Goal: Task Accomplishment & Management: Manage account settings

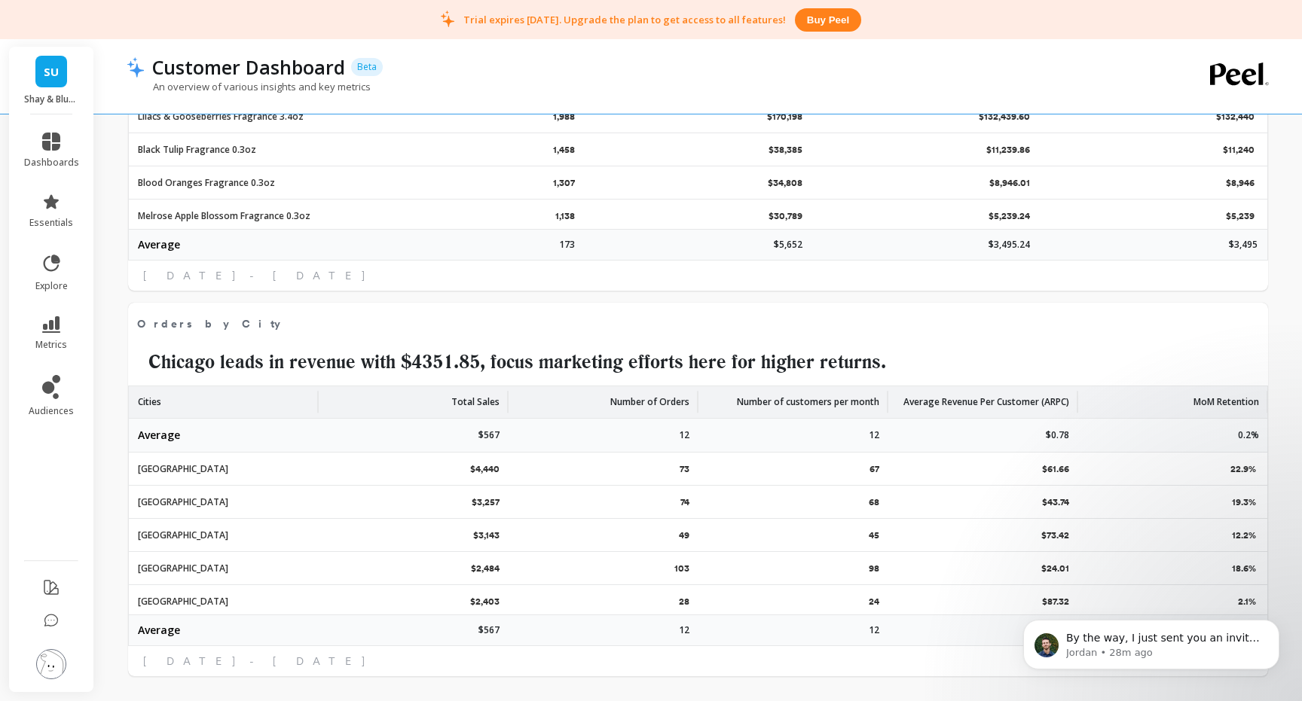
scroll to position [414, 533]
click at [1137, 642] on p "By the way, I just sent you an invite to connect next Monday at 12pm UK time. I…" at bounding box center [1163, 638] width 194 height 15
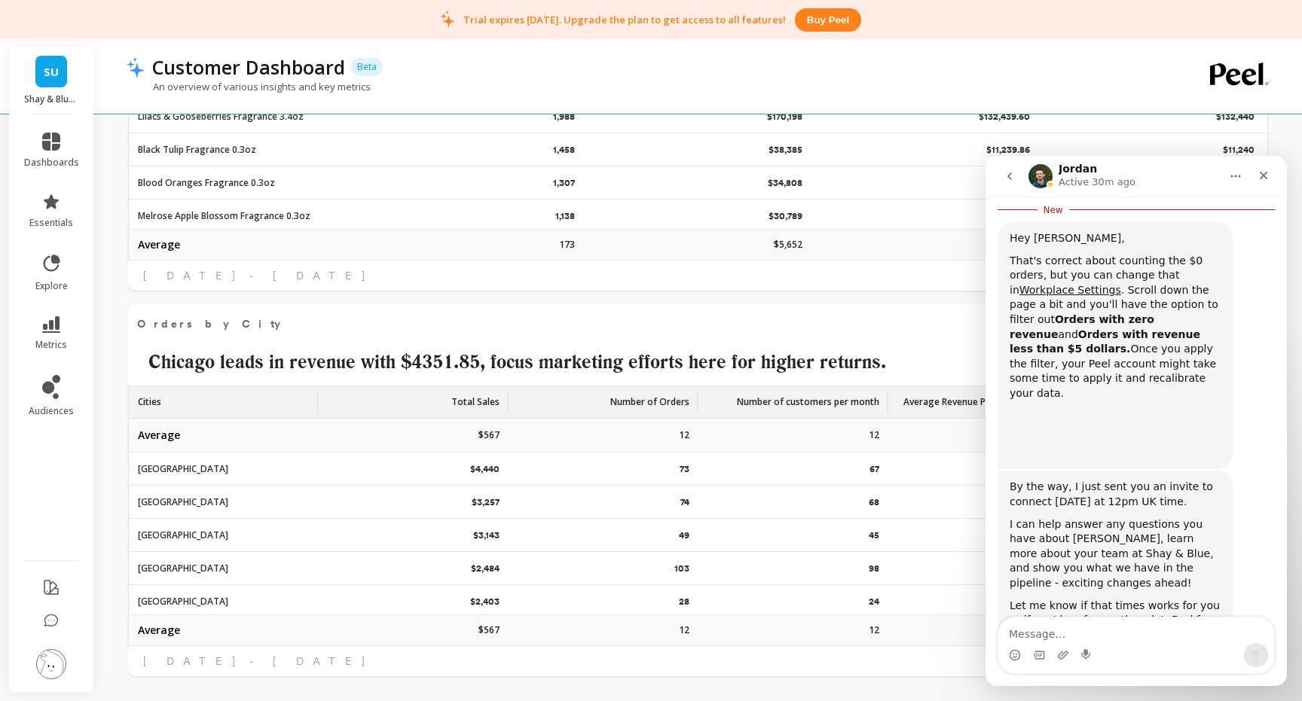
scroll to position [673, 0]
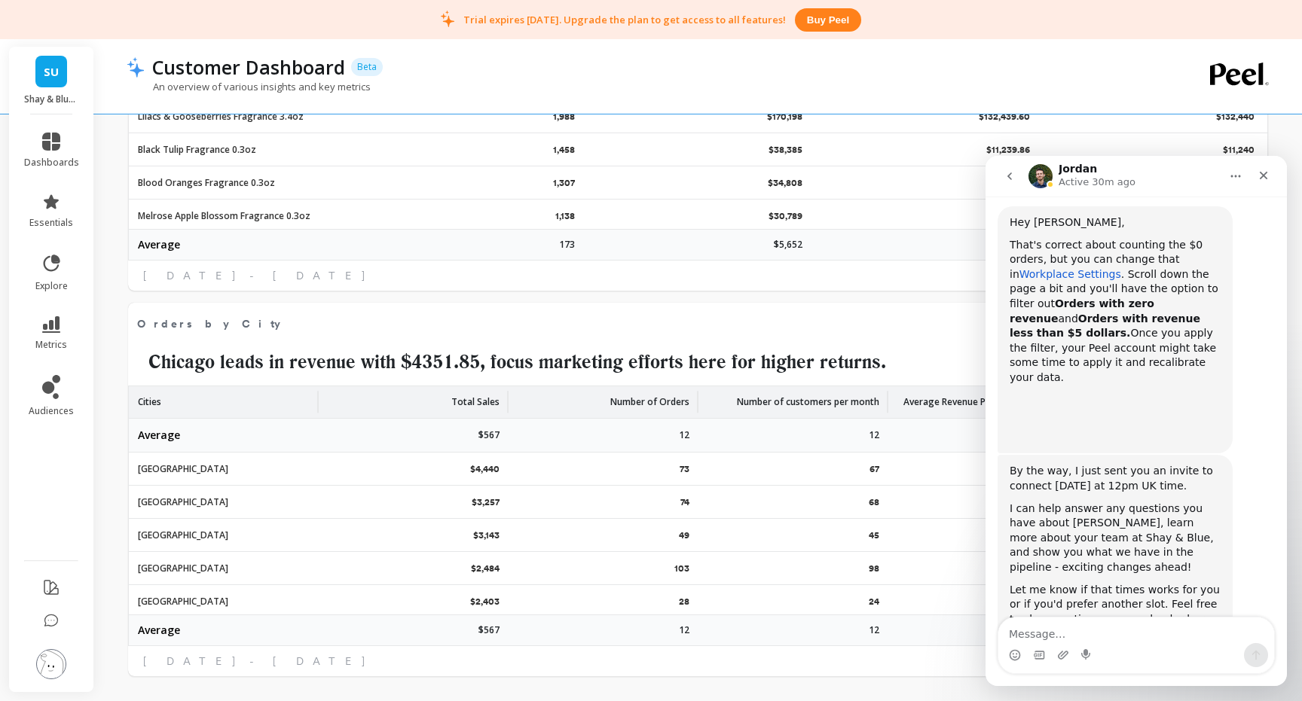
click at [1074, 268] on link "Workplace Settings" at bounding box center [1070, 274] width 102 height 12
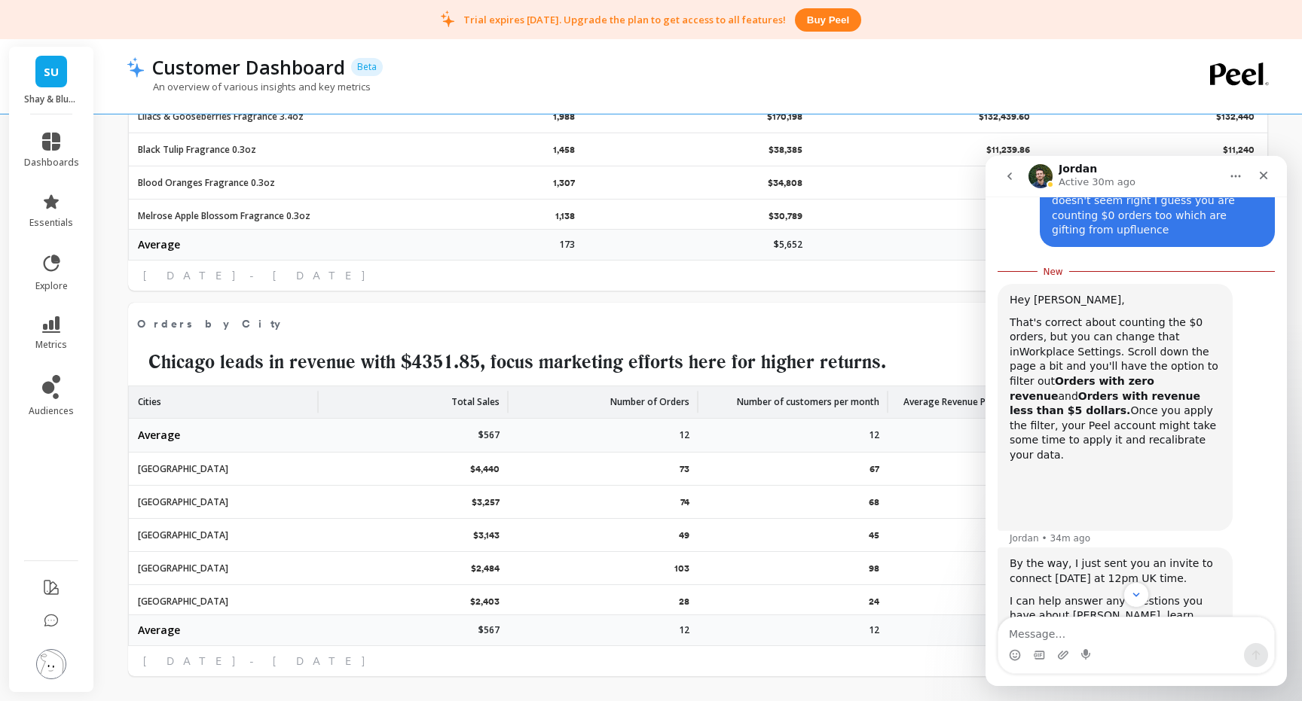
scroll to position [594, 0]
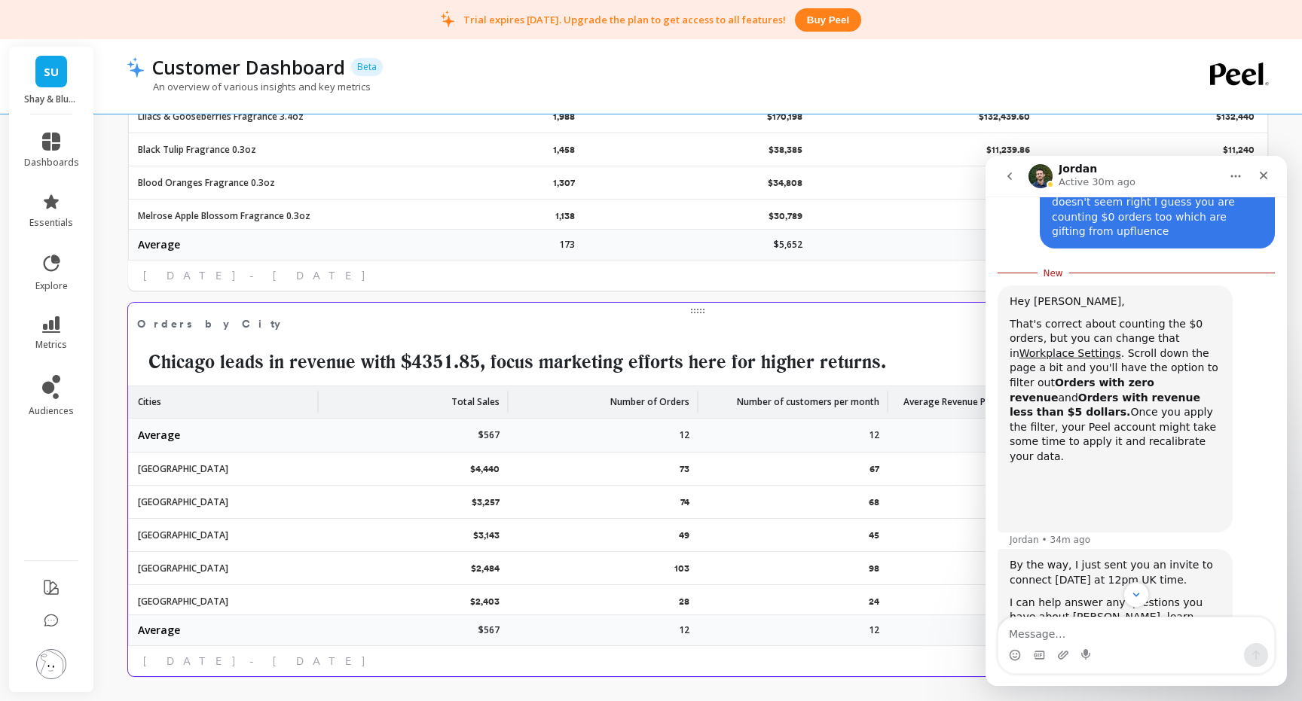
click at [941, 326] on span "Orders by City" at bounding box center [673, 323] width 1073 height 21
click at [52, 660] on img at bounding box center [51, 664] width 30 height 30
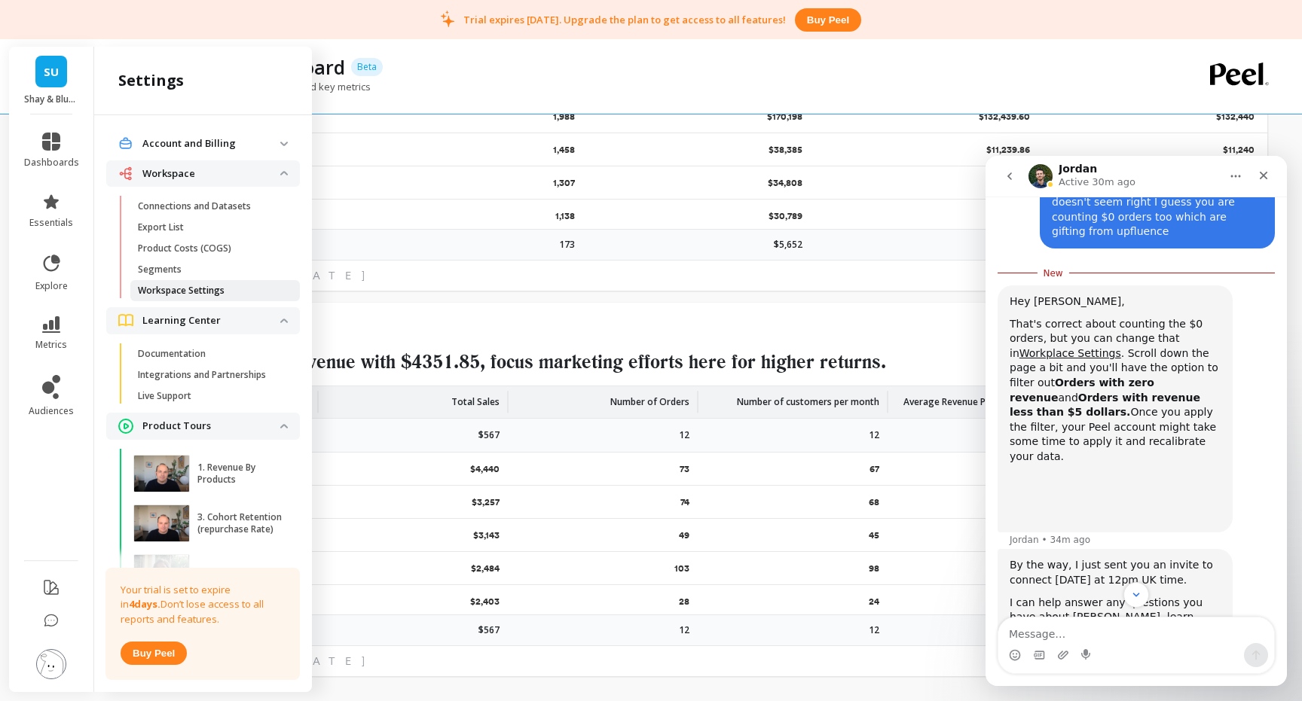
click at [195, 292] on p "Workspace Settings" at bounding box center [181, 291] width 87 height 12
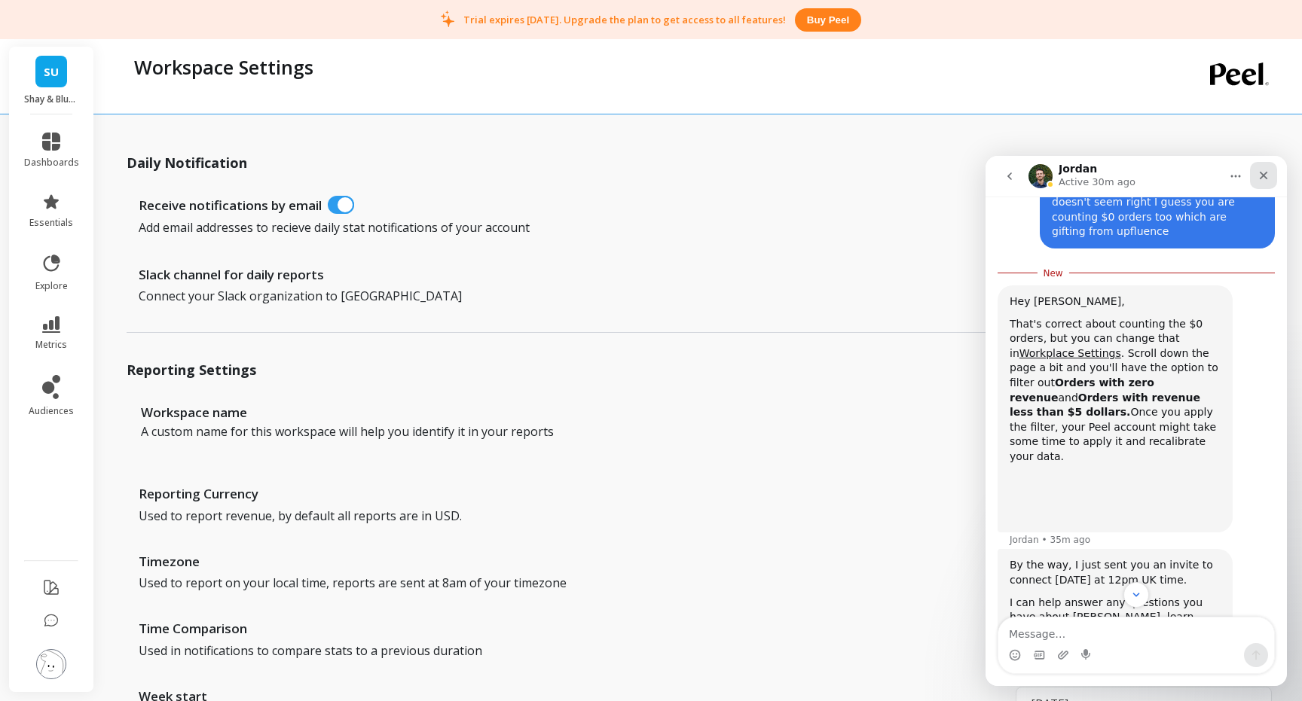
click at [1268, 169] on icon "Close" at bounding box center [1263, 175] width 12 height 12
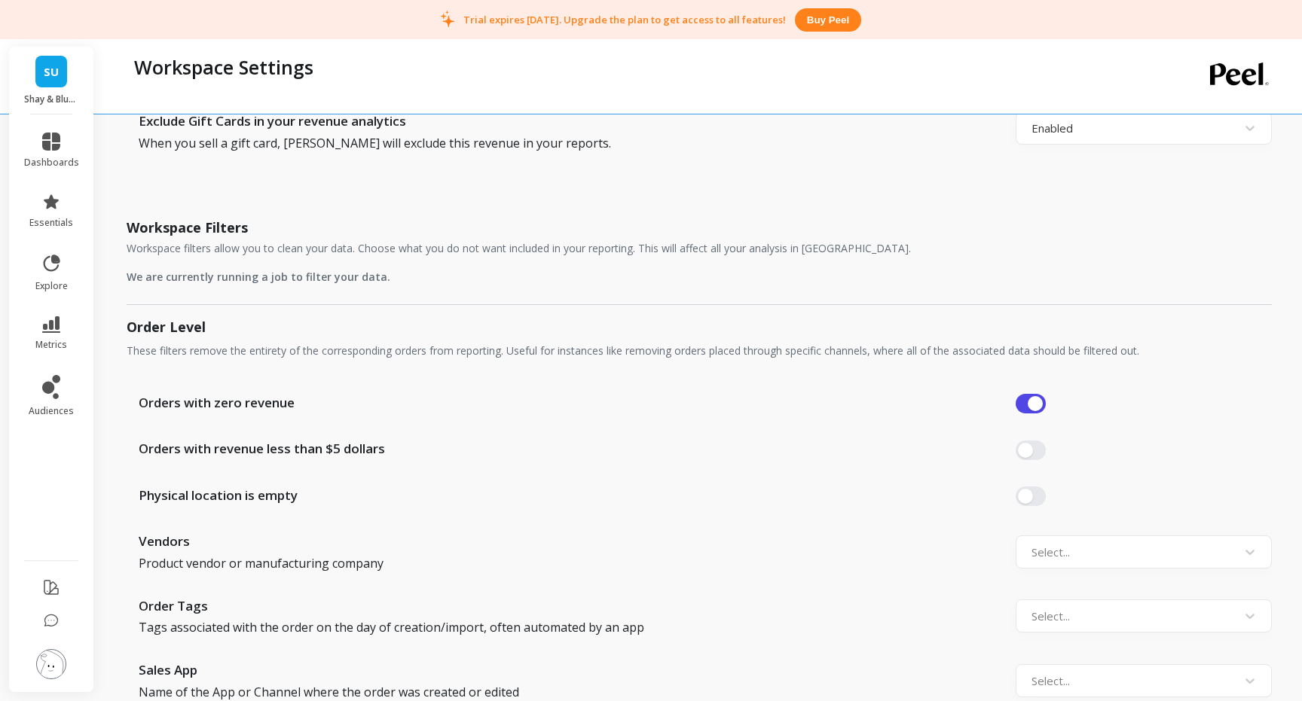
scroll to position [878, 0]
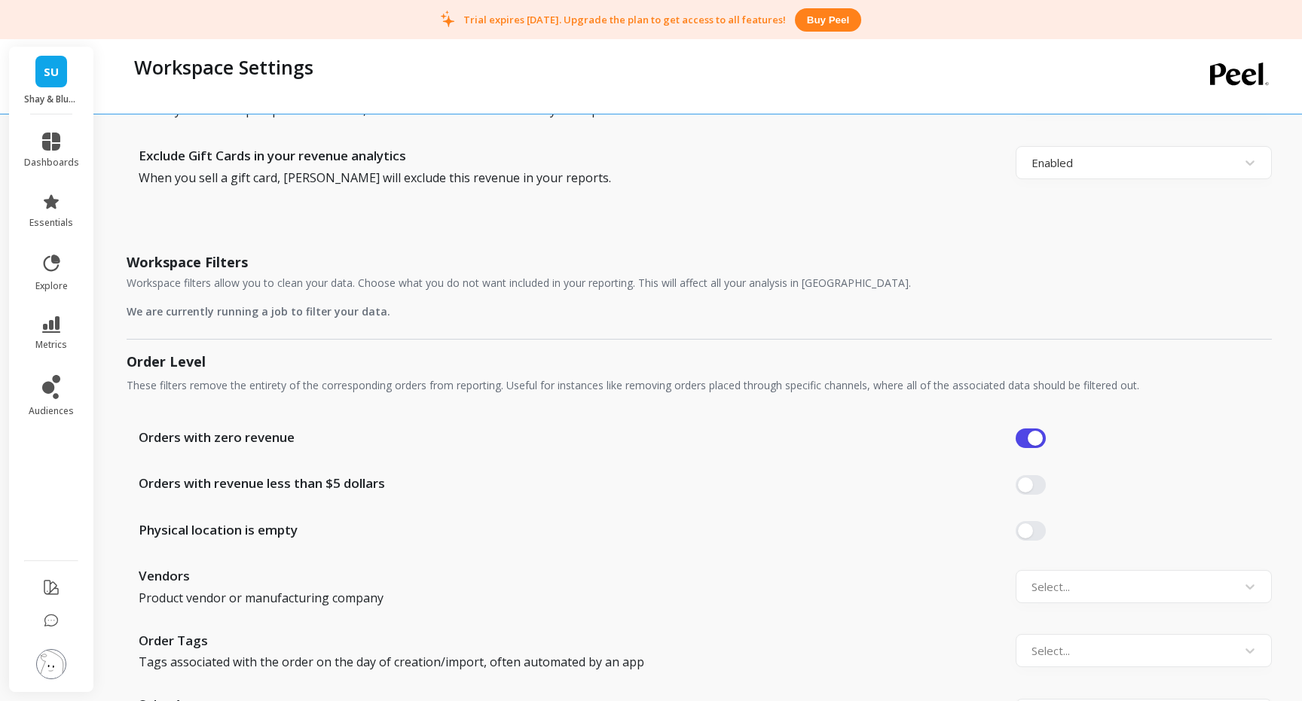
click at [1046, 478] on div at bounding box center [1143, 485] width 256 height 20
click at [1032, 484] on button "button" at bounding box center [1030, 485] width 30 height 20
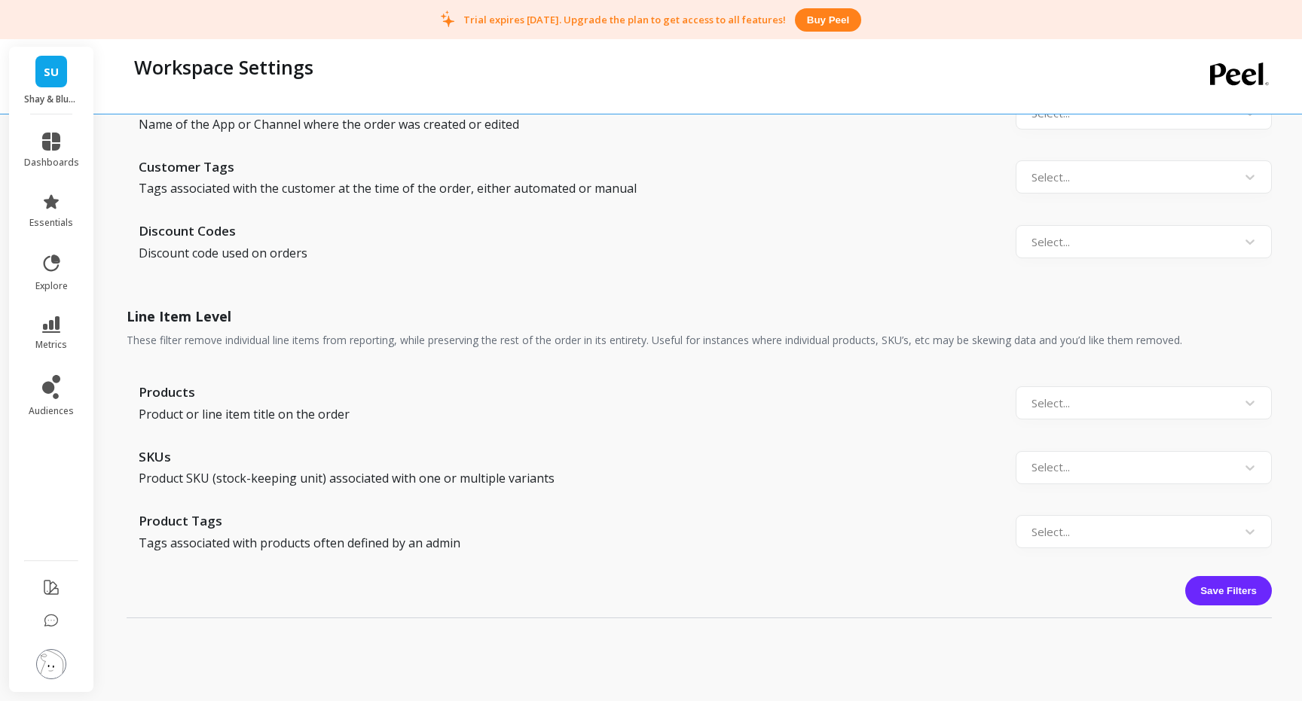
scroll to position [1573, 0]
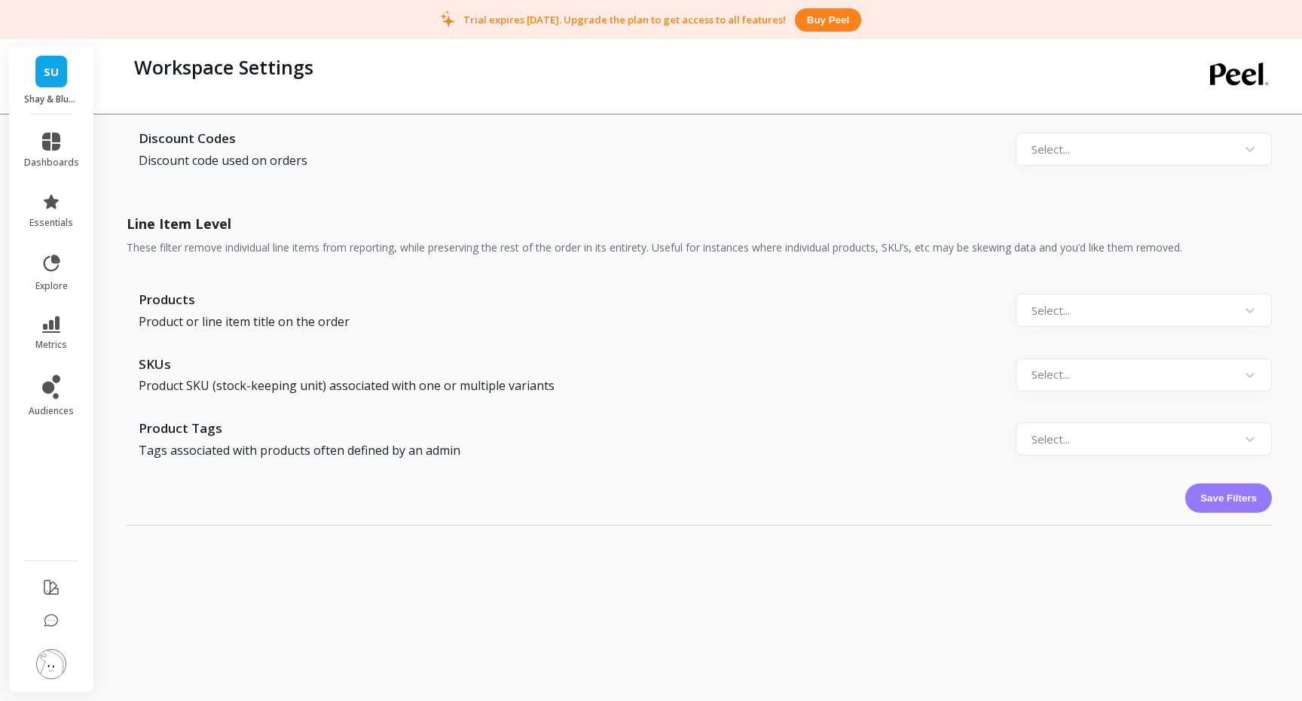
click at [1226, 491] on button "Save Filters" at bounding box center [1228, 498] width 87 height 29
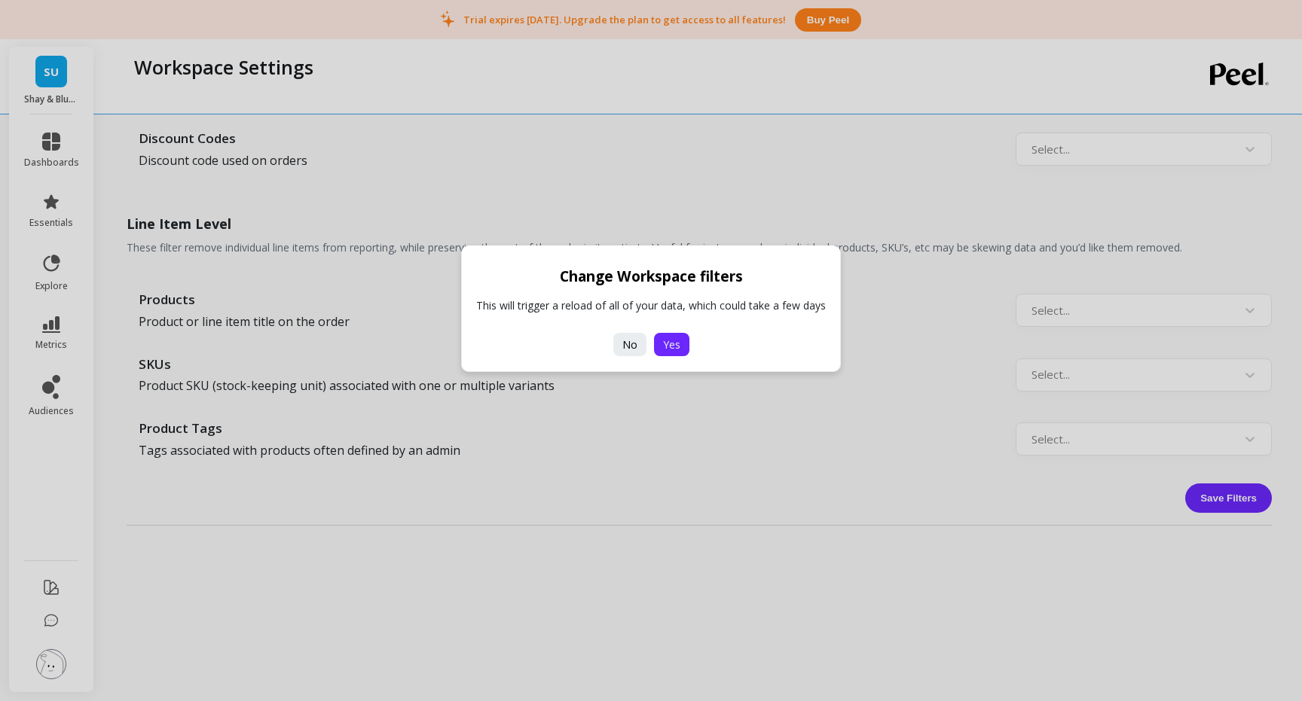
click at [669, 346] on span "Yes" at bounding box center [671, 344] width 17 height 14
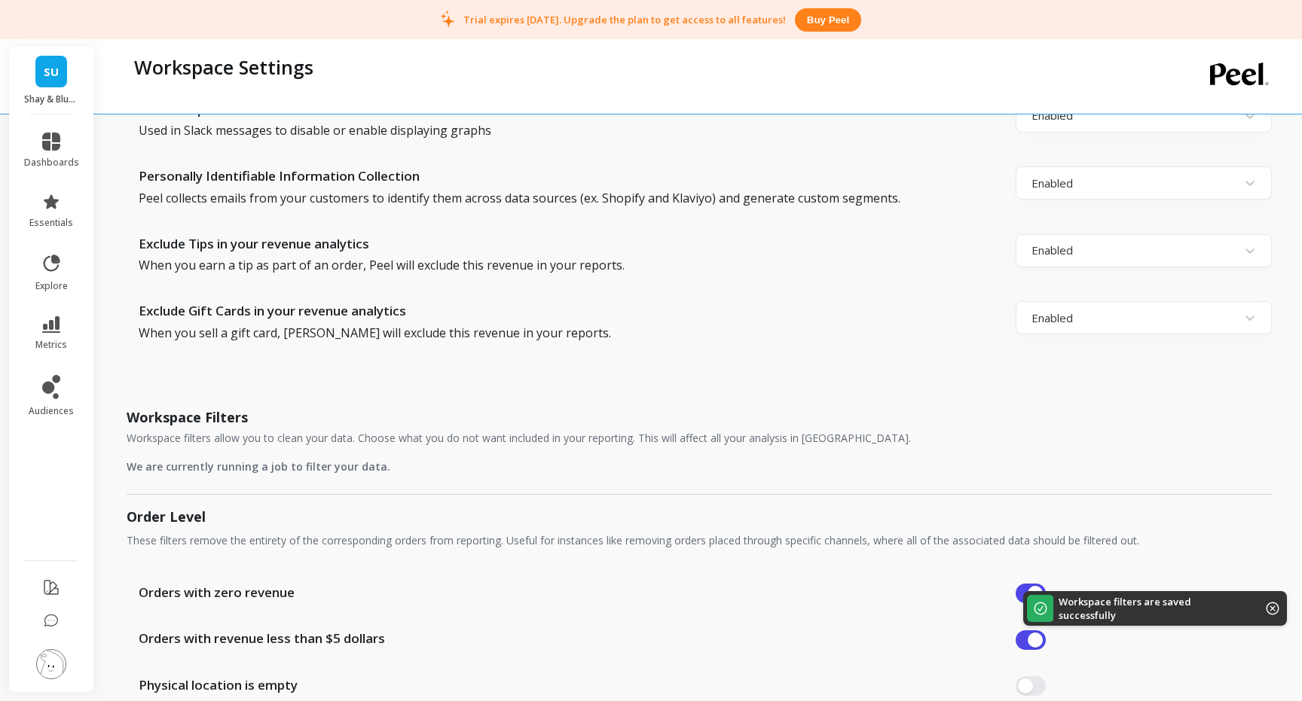
scroll to position [0, 0]
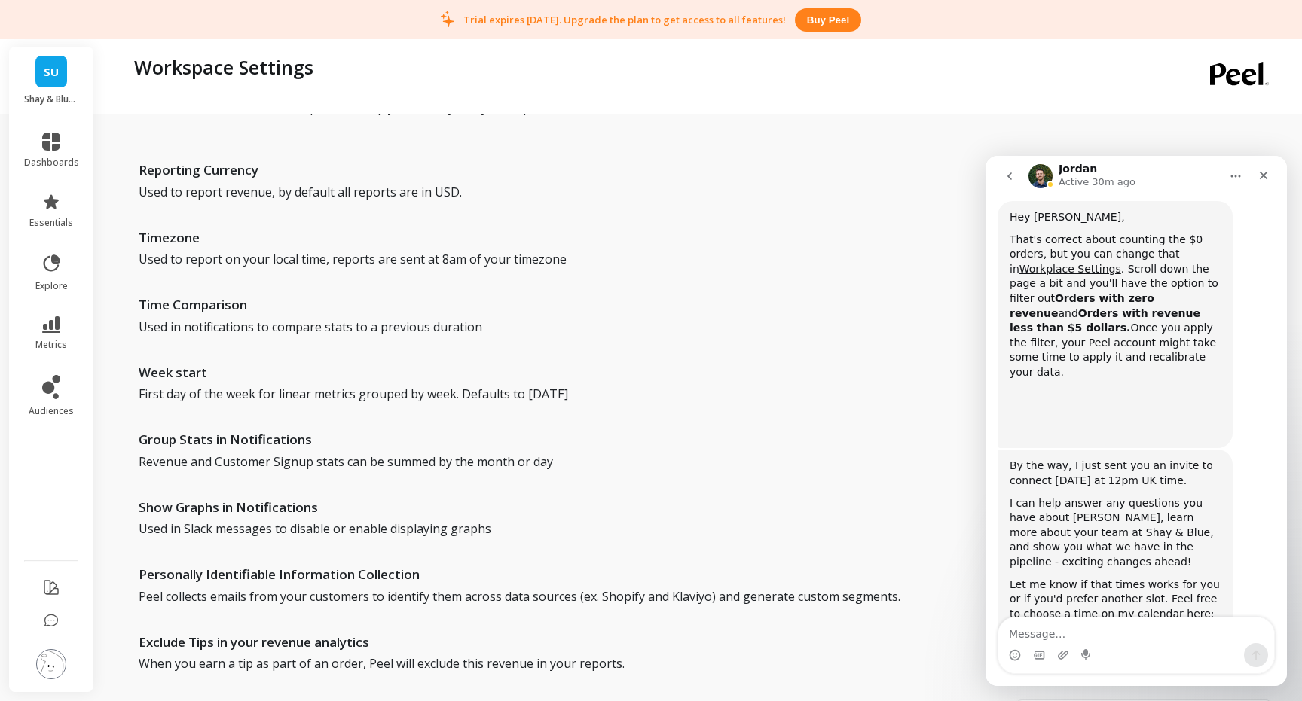
scroll to position [332, 0]
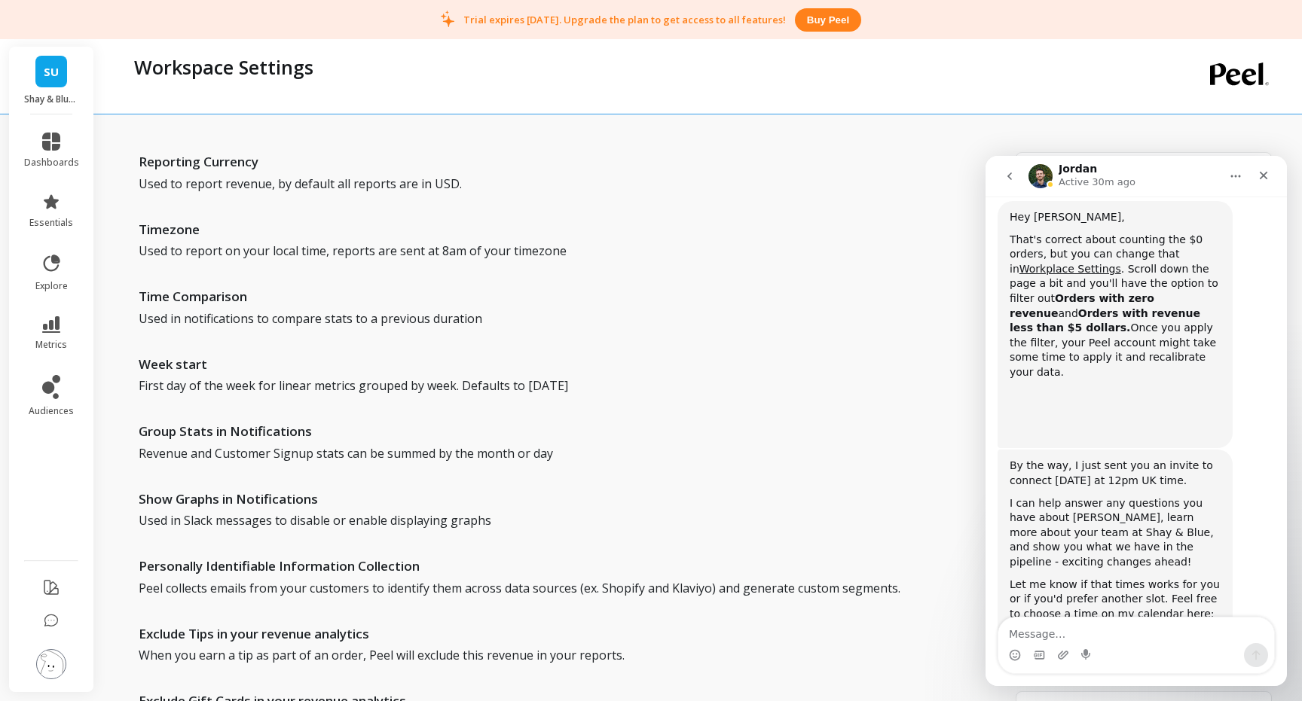
click at [1235, 170] on icon "Home" at bounding box center [1235, 176] width 12 height 12
click at [1237, 181] on icon "Home" at bounding box center [1235, 176] width 12 height 12
click at [1265, 172] on icon "Close" at bounding box center [1263, 175] width 12 height 12
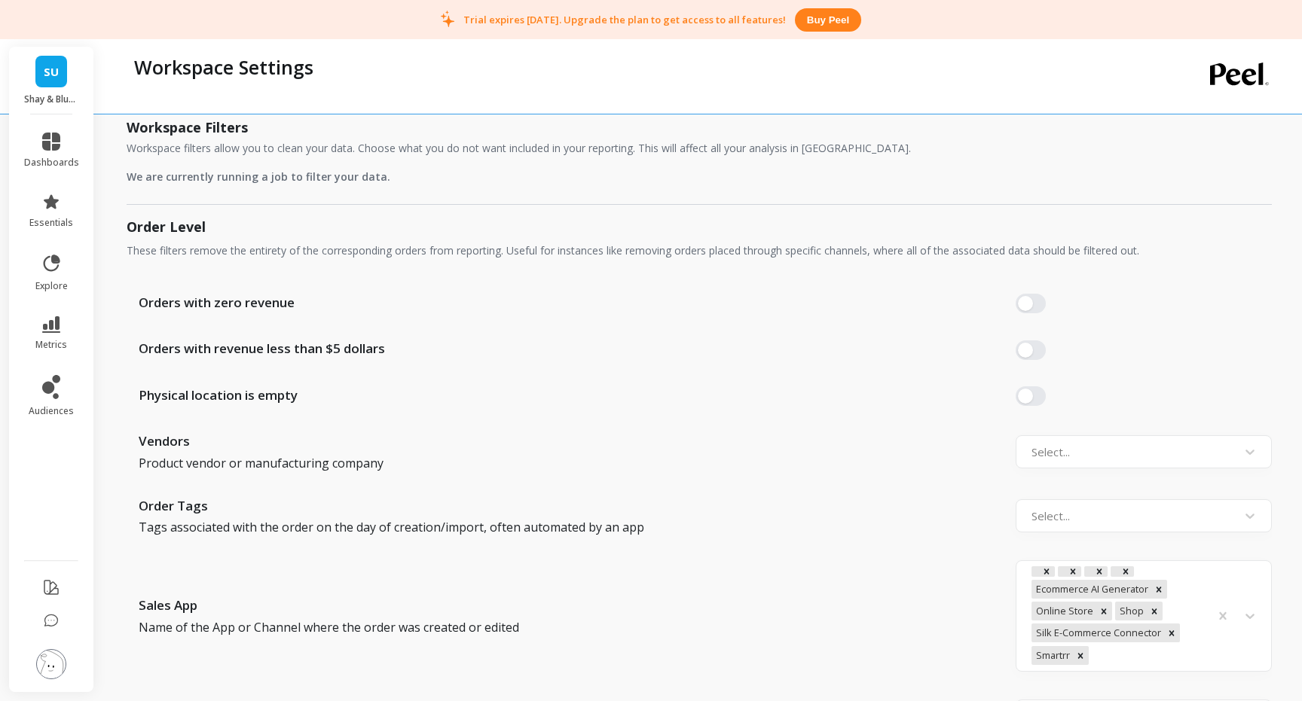
scroll to position [1005, 0]
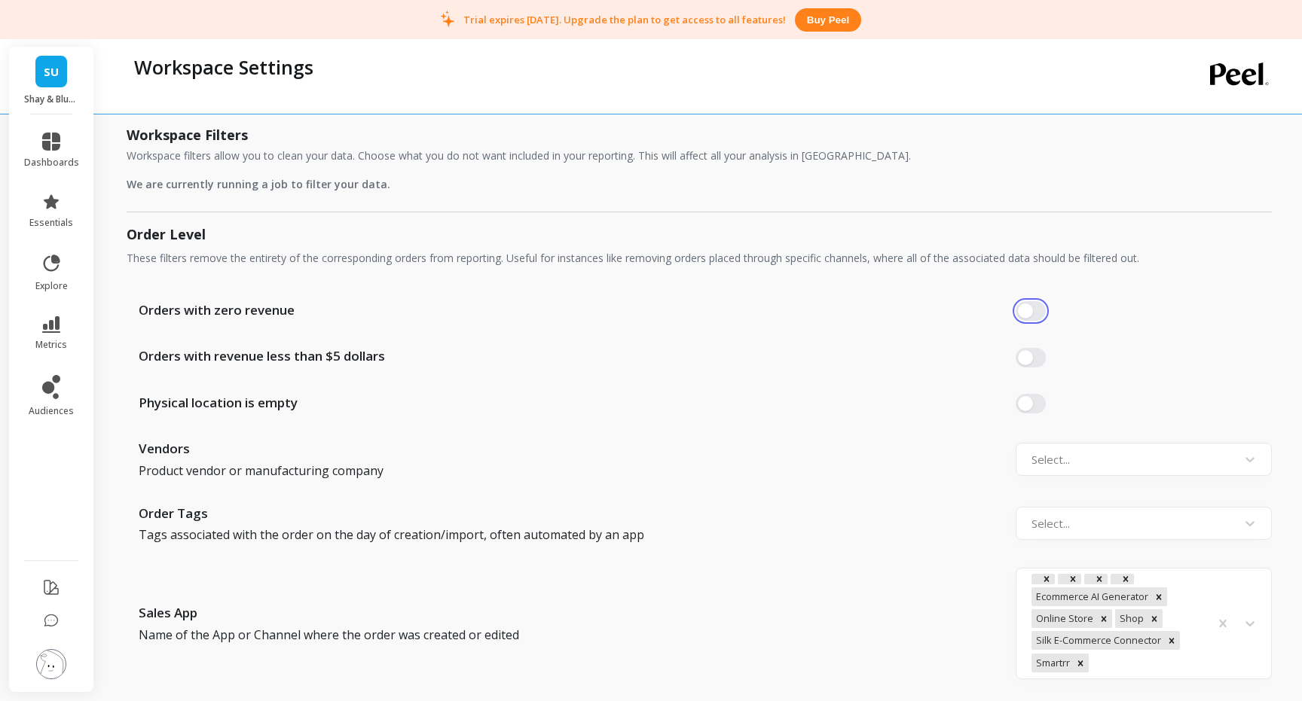
click at [1038, 317] on button "button" at bounding box center [1030, 311] width 30 height 20
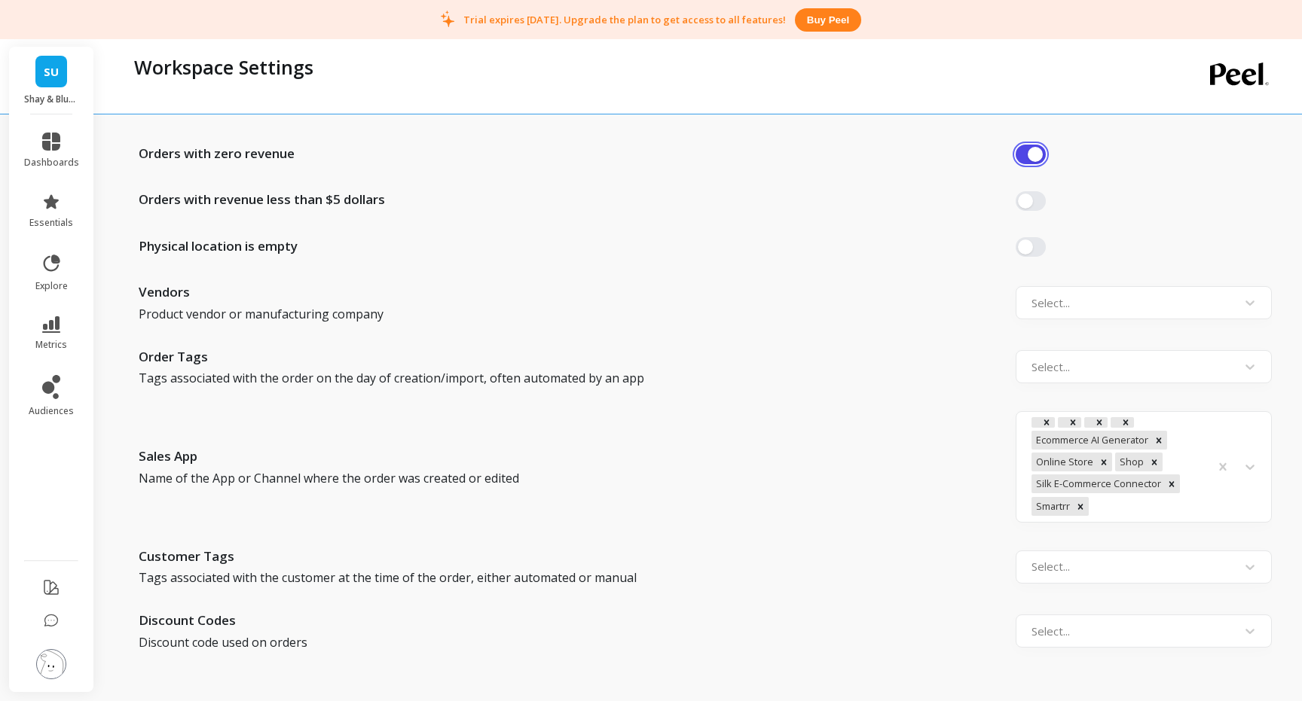
scroll to position [1165, 0]
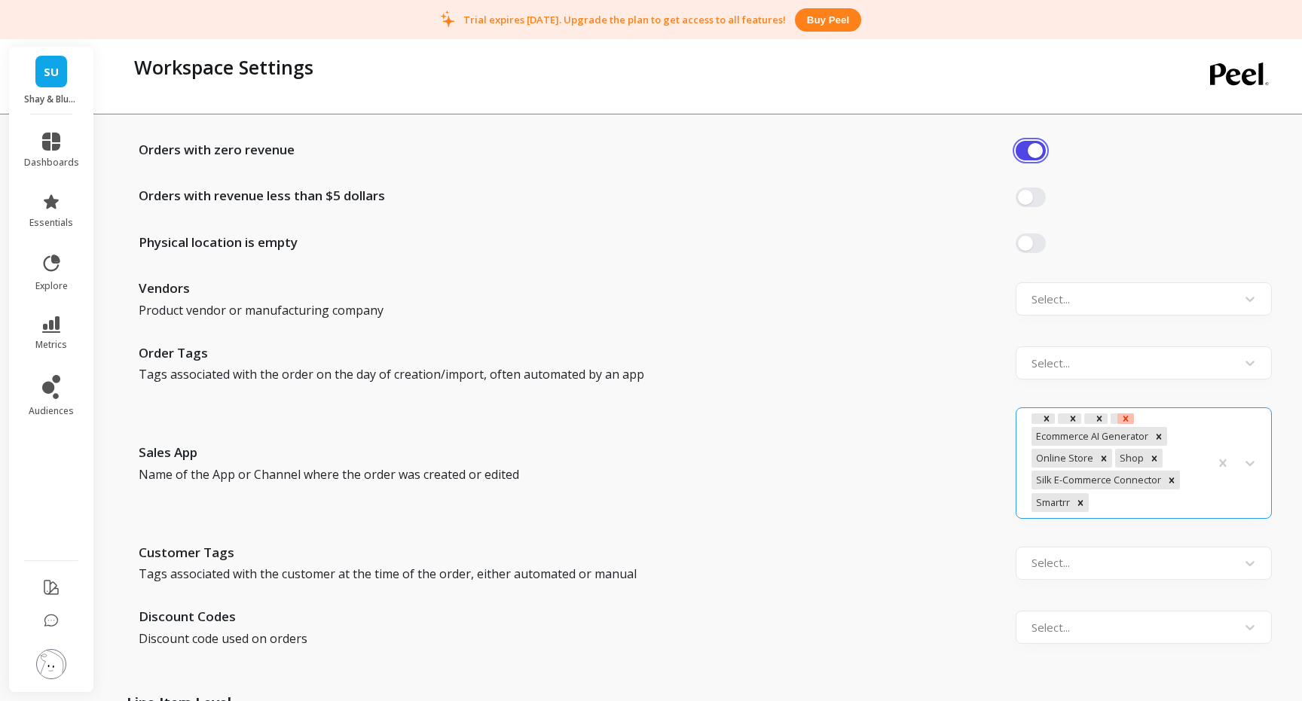
click at [1125, 420] on icon "Remove option" at bounding box center [1125, 419] width 11 height 11
click at [1155, 433] on icon "Remove Ecommerce AI Generator" at bounding box center [1158, 437] width 11 height 11
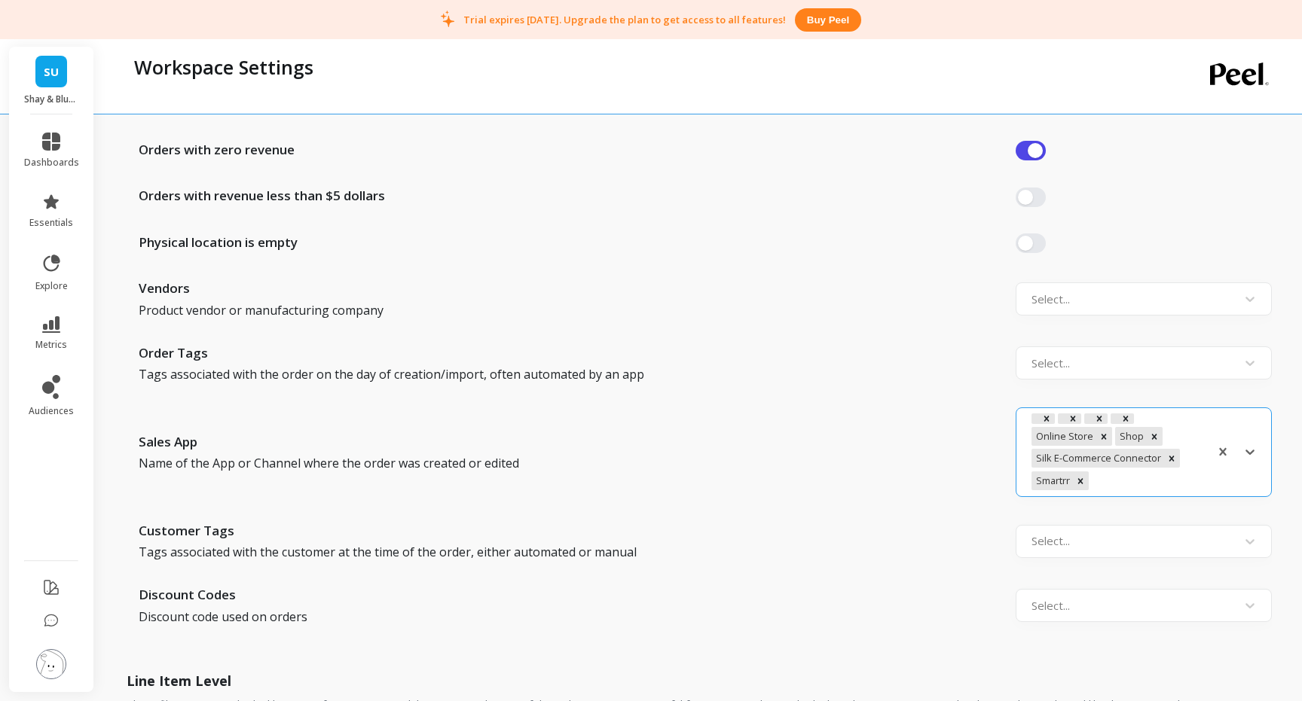
click at [1155, 433] on icon "Remove Shop" at bounding box center [1154, 437] width 11 height 11
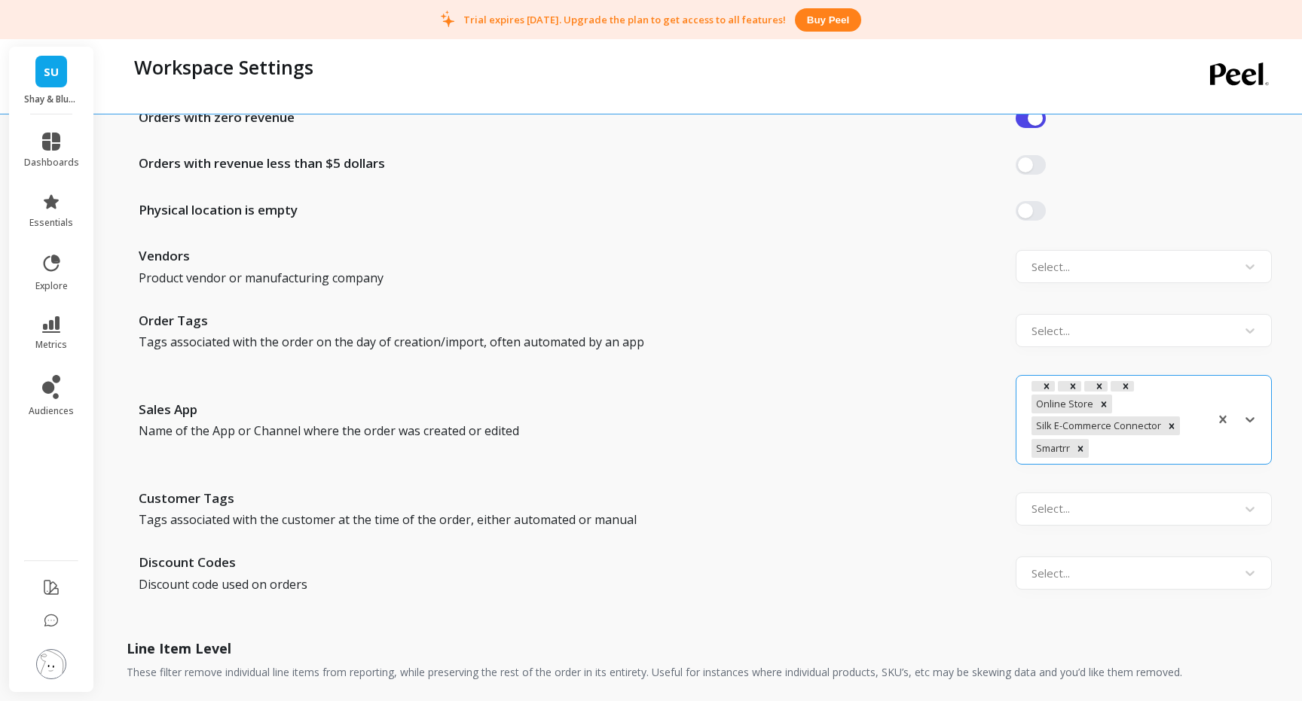
click at [1155, 433] on div "Online Store Silk E-Commerce Connector Smartrr" at bounding box center [1116, 420] width 185 height 84
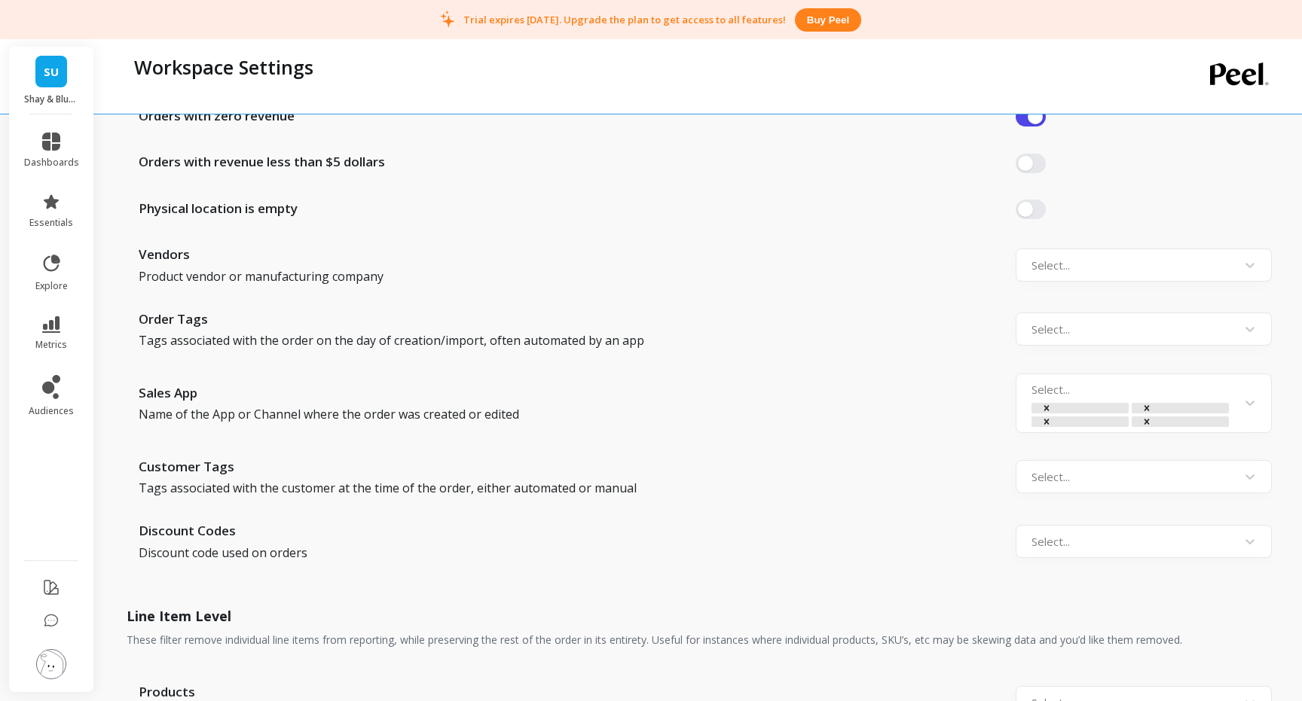
click at [872, 411] on div "Sales App Name of the App or Channel where the order was created or edited Sele…" at bounding box center [699, 404] width 1145 height 60
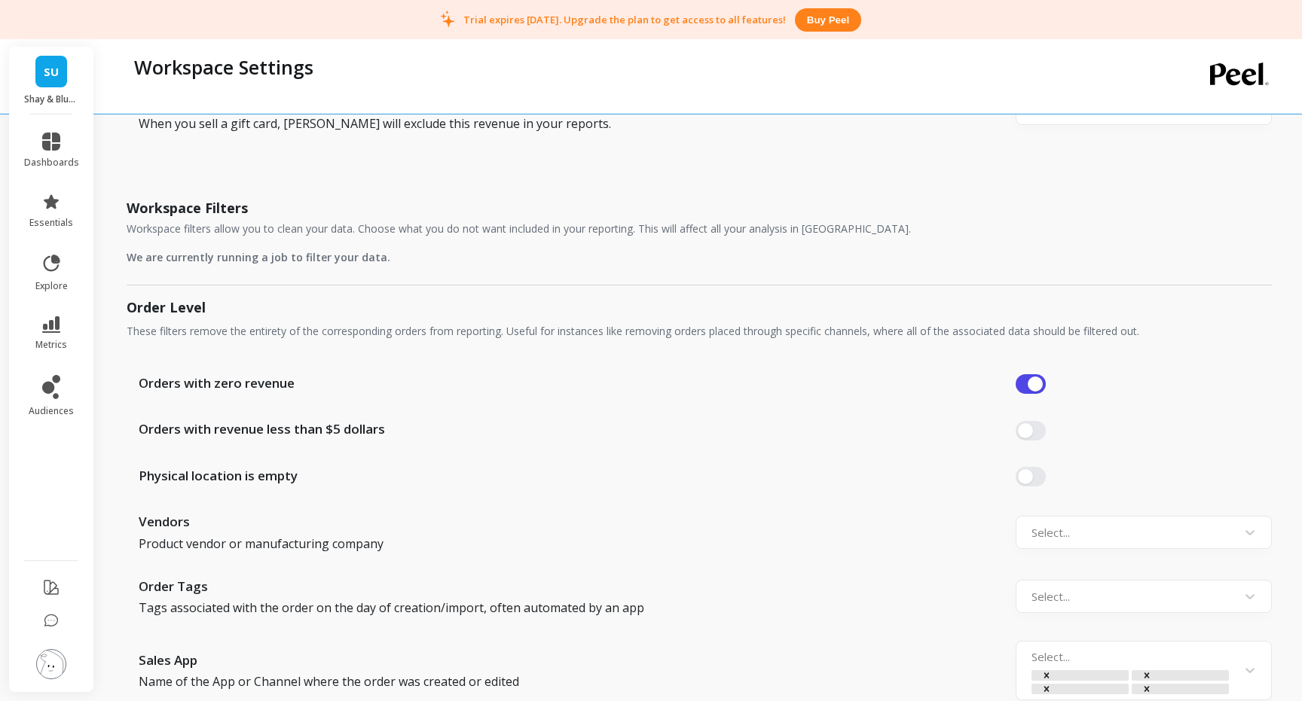
scroll to position [1592, 0]
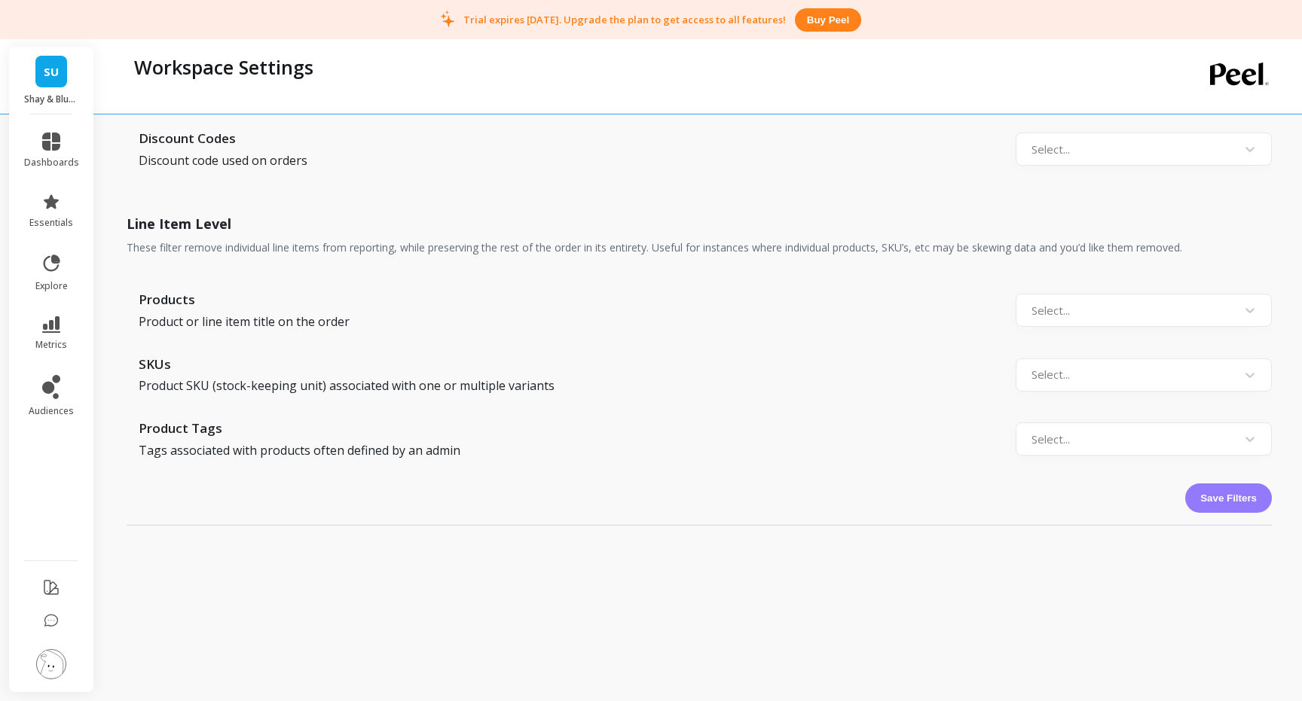
click at [1224, 502] on button "Save Filters" at bounding box center [1228, 498] width 87 height 29
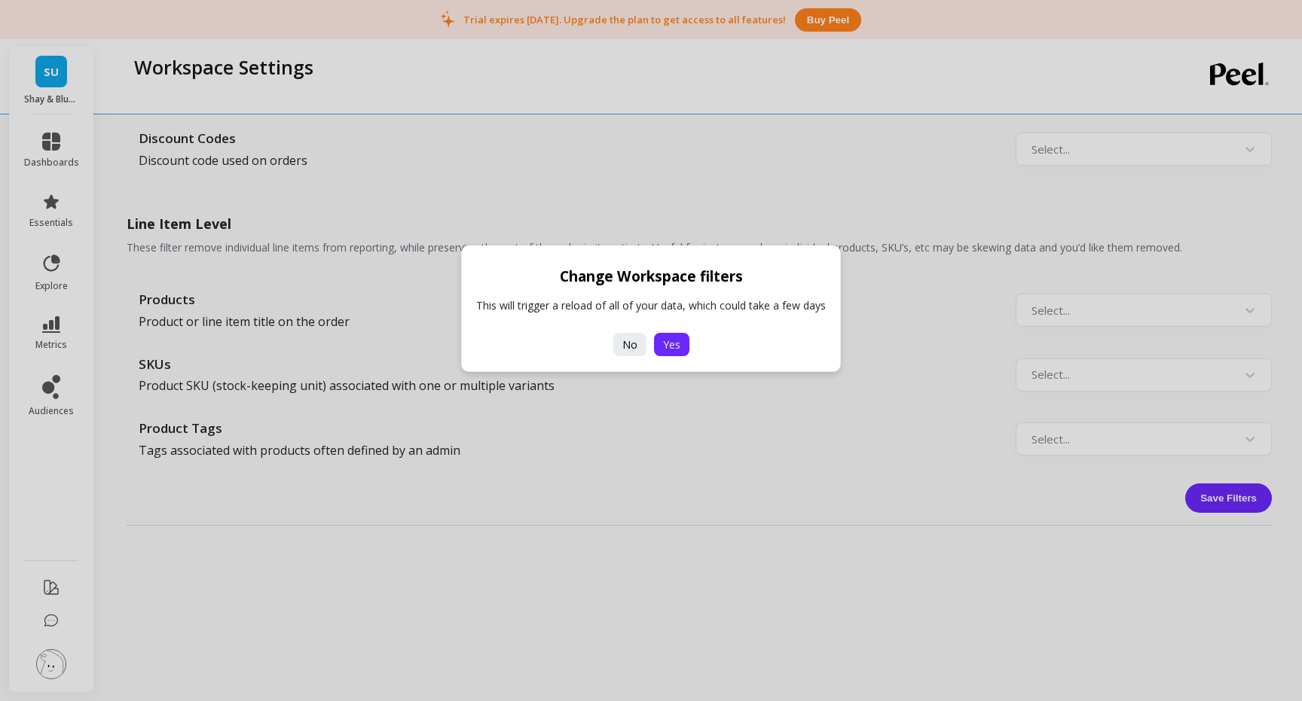
click at [662, 352] on button "Yes" at bounding box center [671, 344] width 35 height 23
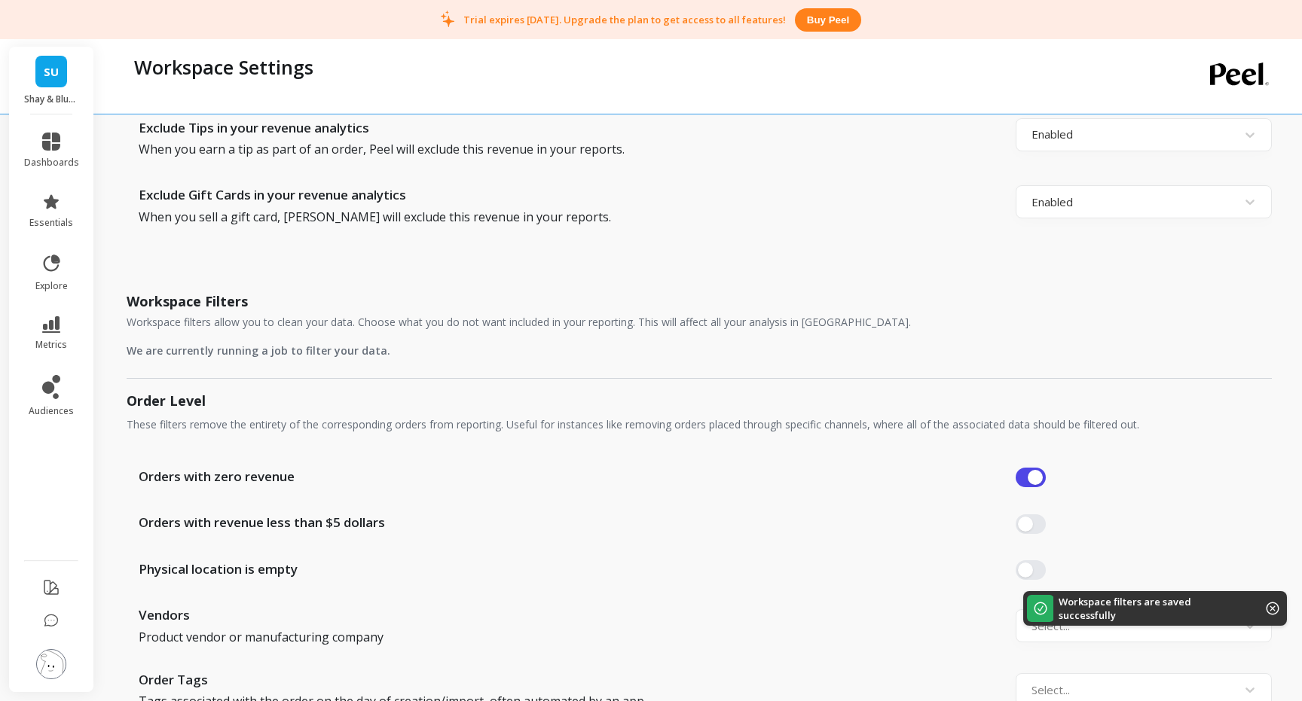
scroll to position [826, 0]
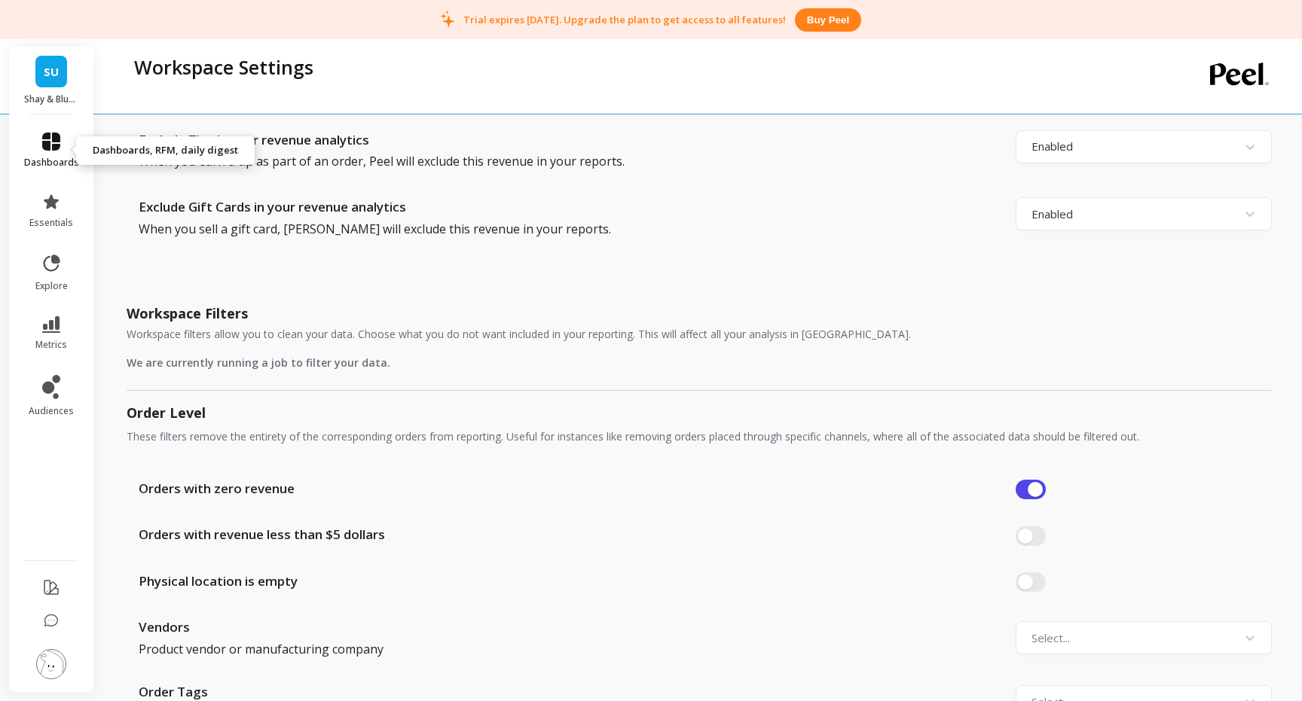
click at [49, 146] on icon at bounding box center [51, 142] width 18 height 18
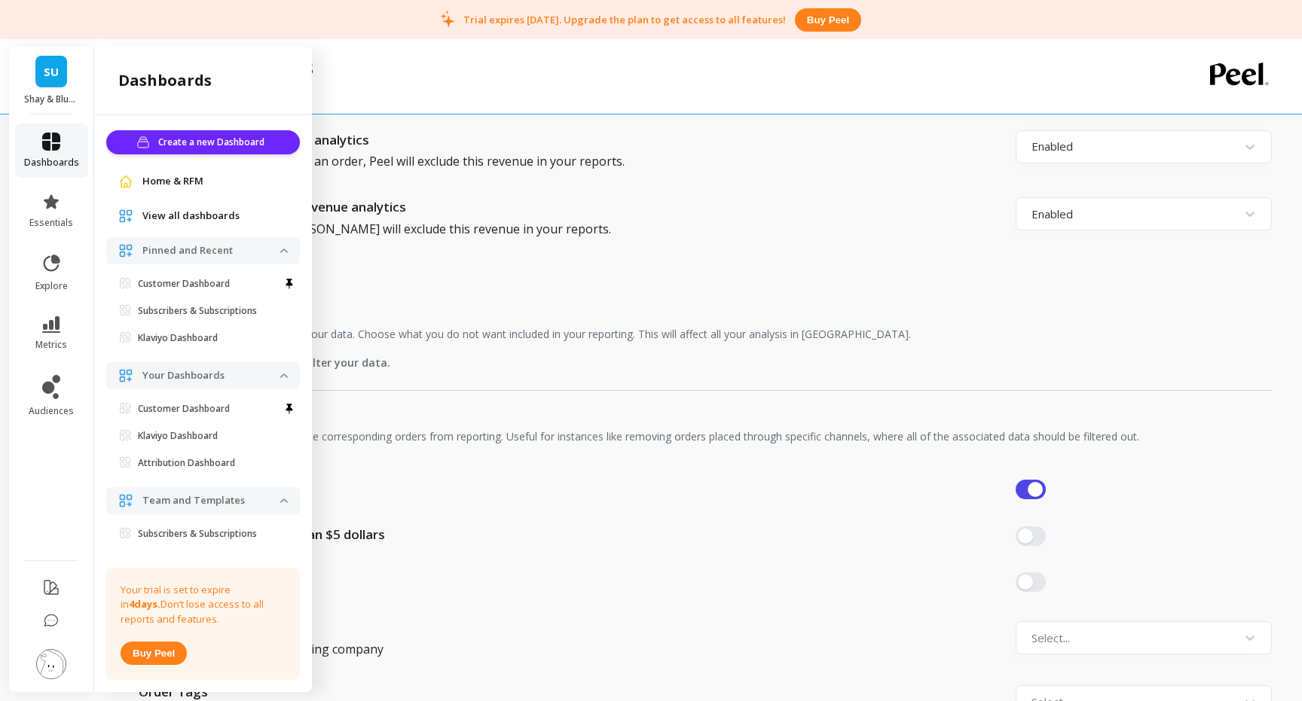
scroll to position [21, 0]
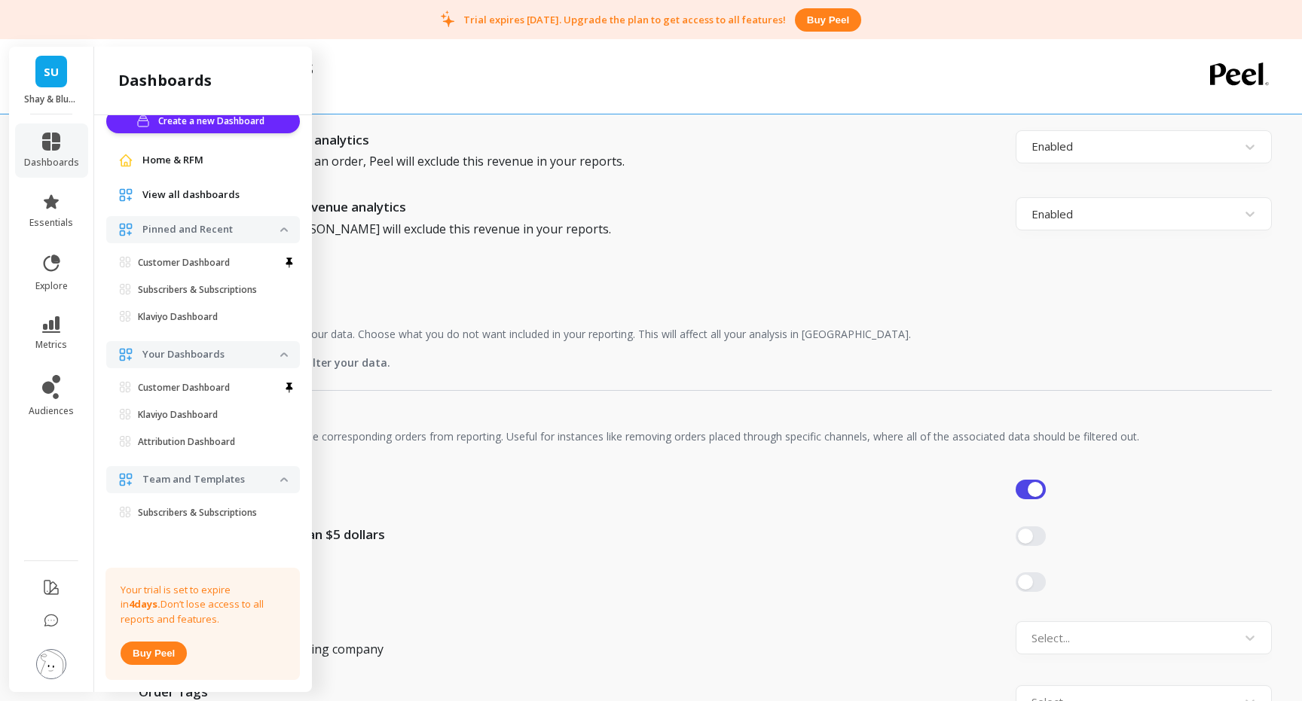
click at [156, 160] on span "Home & RFM" at bounding box center [172, 160] width 61 height 15
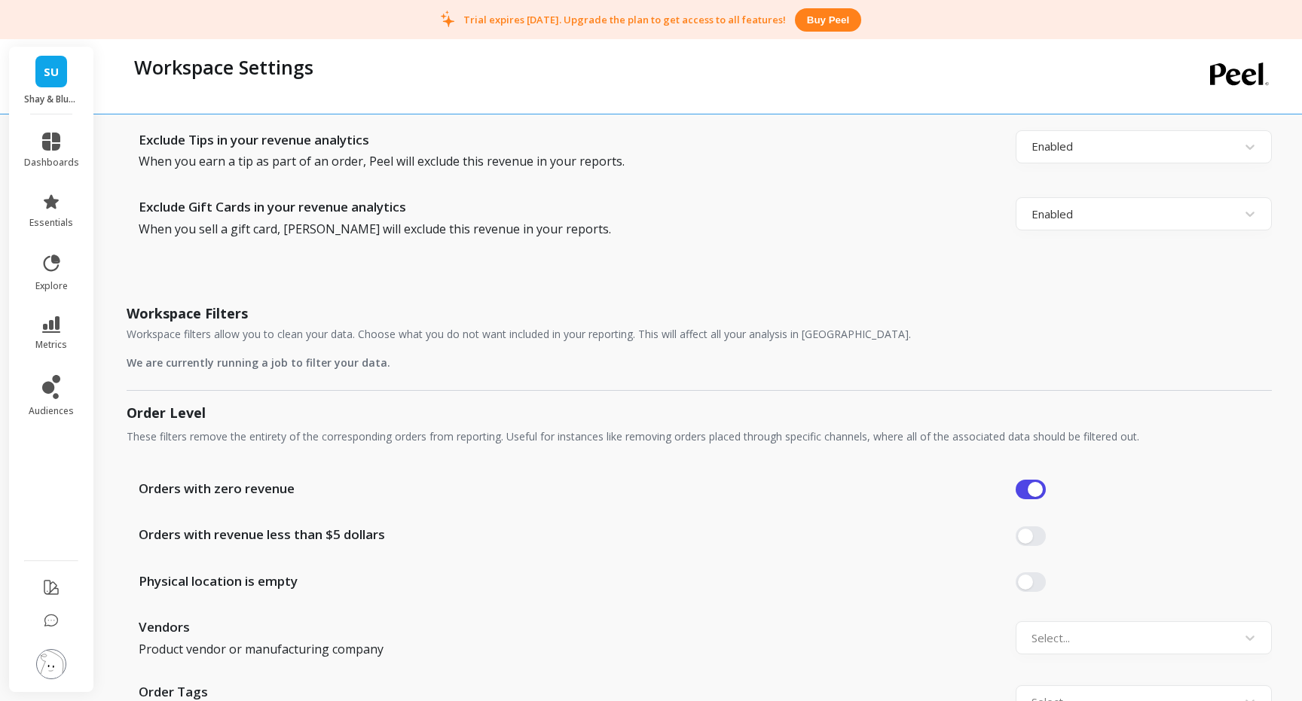
scroll to position [0, 0]
click at [32, 157] on span "dashboards" at bounding box center [51, 163] width 55 height 12
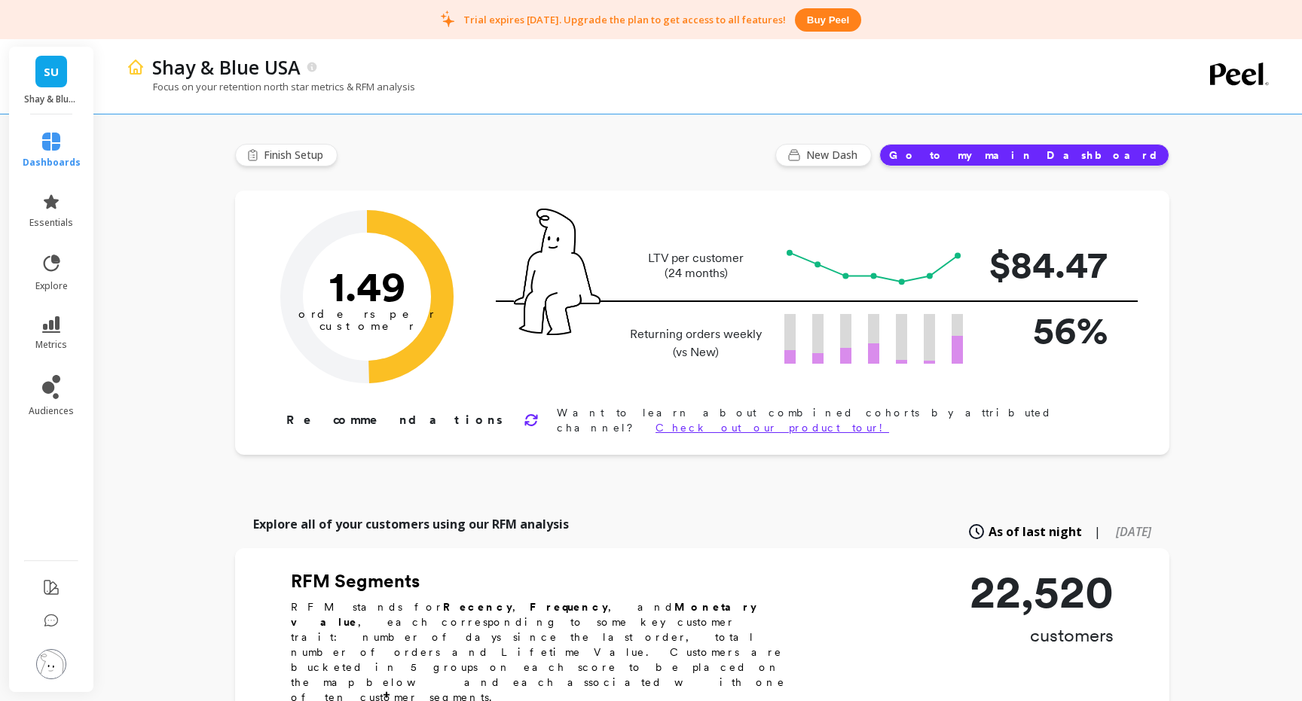
click at [1053, 157] on button "Go to my main Dashboard" at bounding box center [1024, 155] width 290 height 23
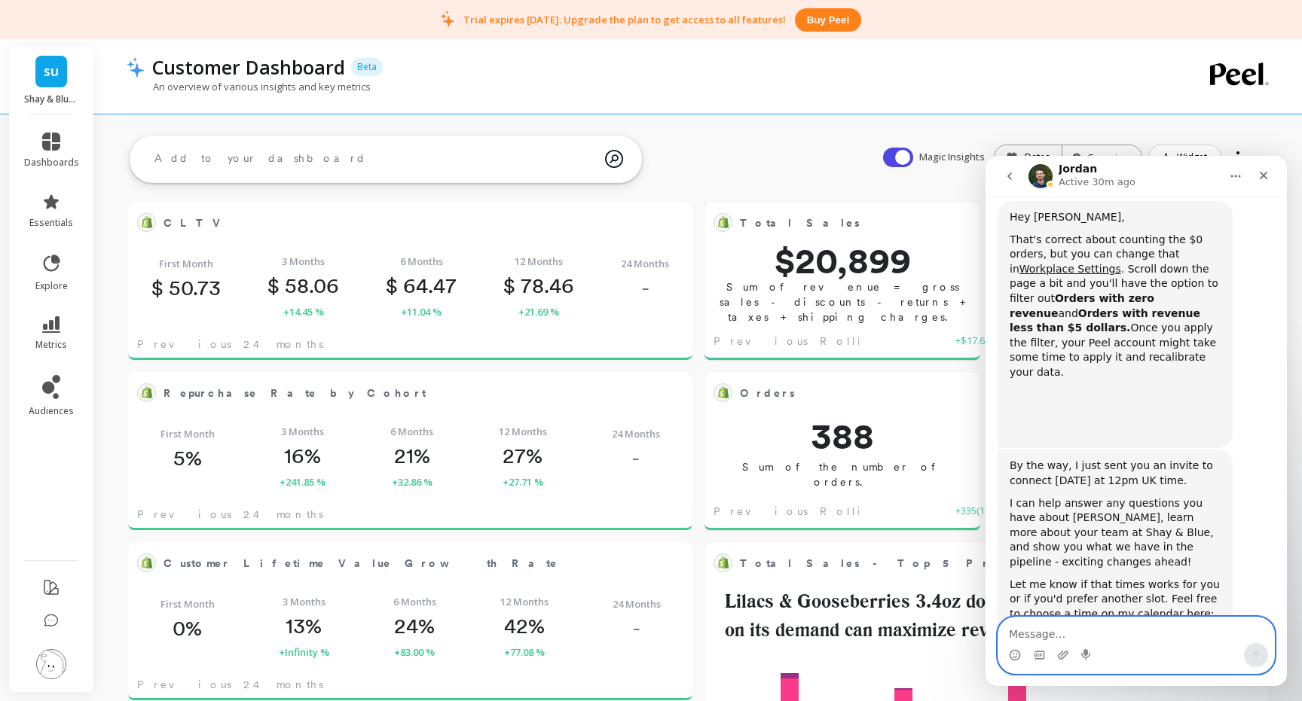
scroll to position [414, 533]
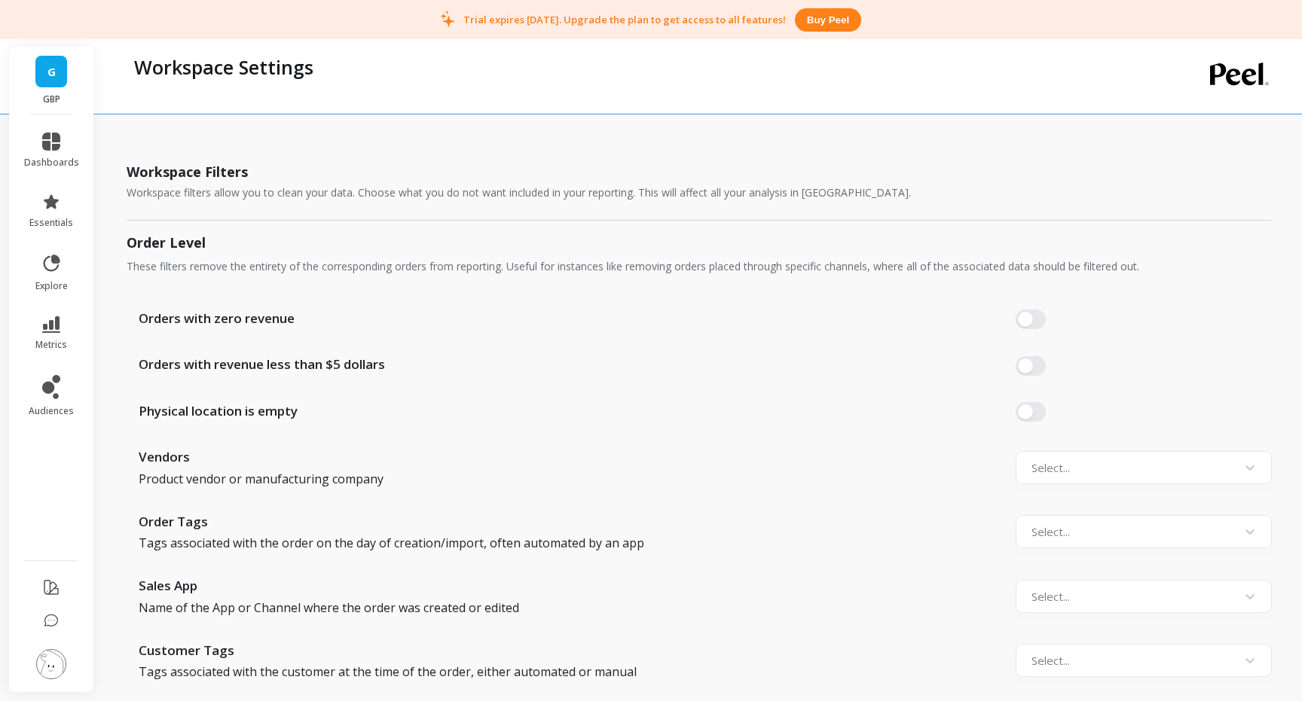
scroll to position [942, 0]
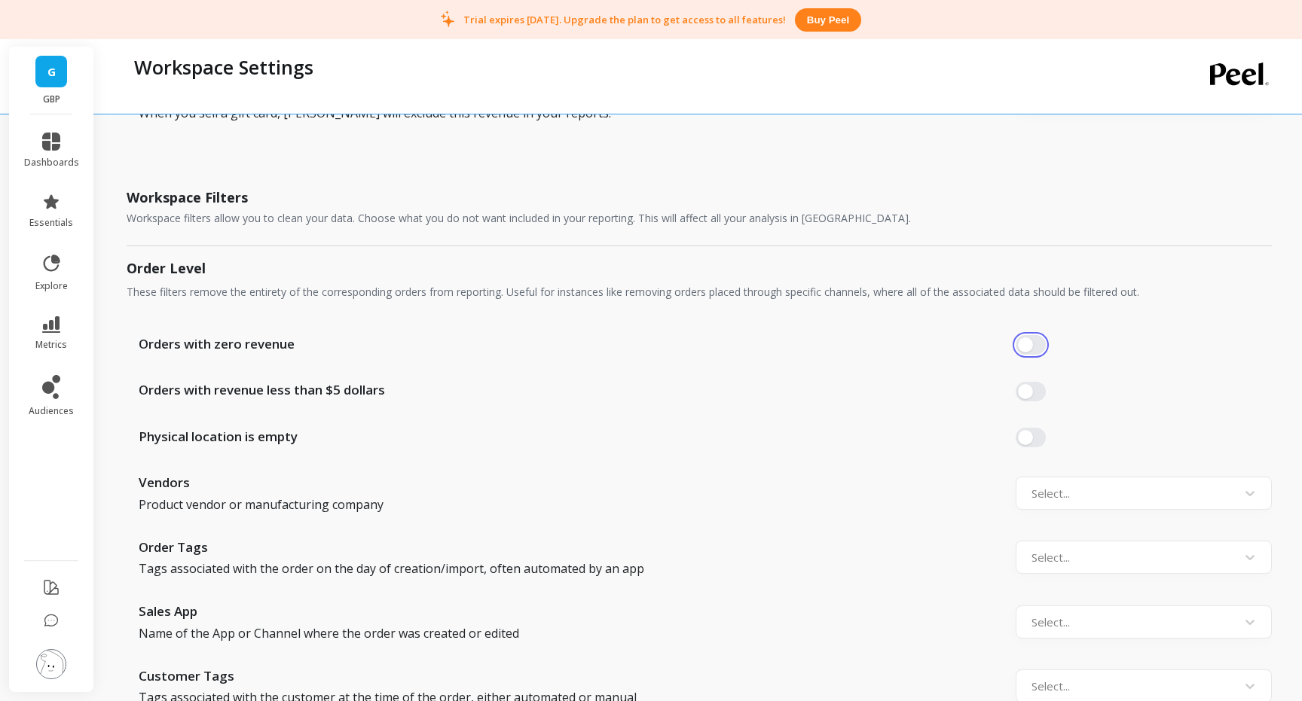
click at [1033, 345] on button "button" at bounding box center [1030, 345] width 30 height 20
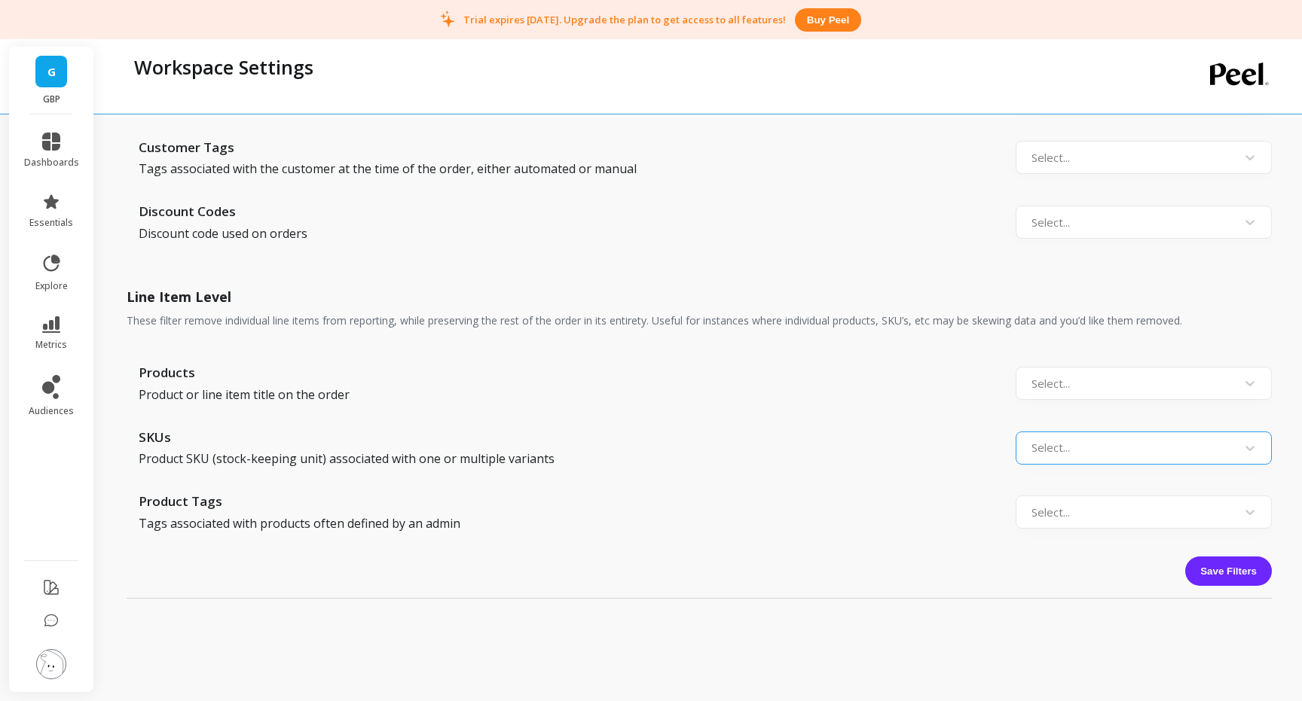
scroll to position [1486, 0]
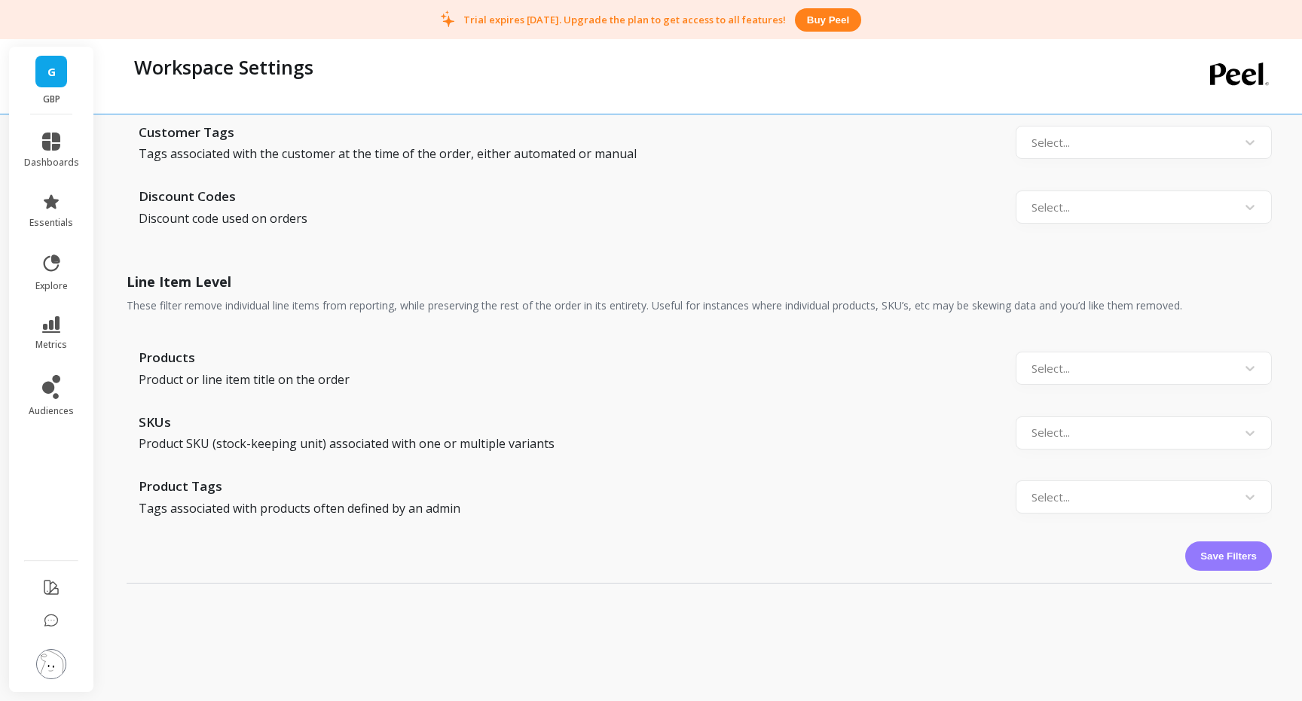
click at [1216, 561] on button "Save Filters" at bounding box center [1228, 556] width 87 height 29
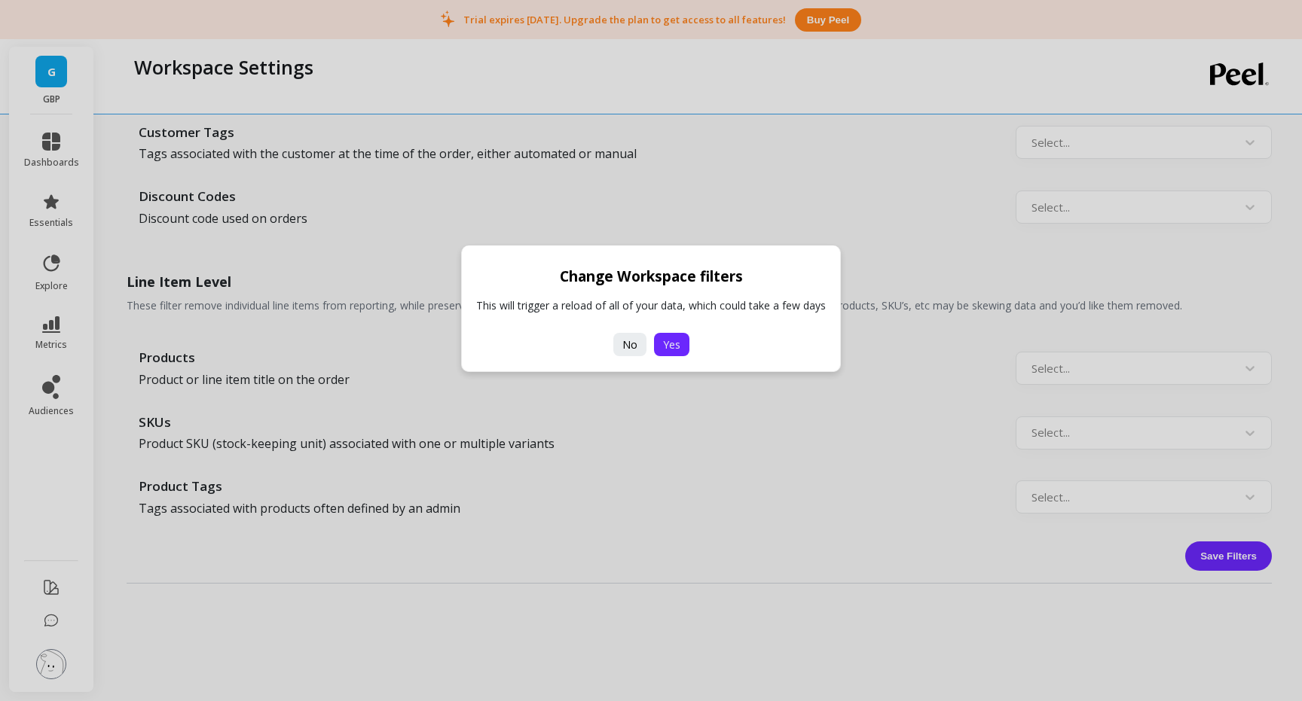
click at [676, 350] on span "Yes" at bounding box center [671, 344] width 17 height 14
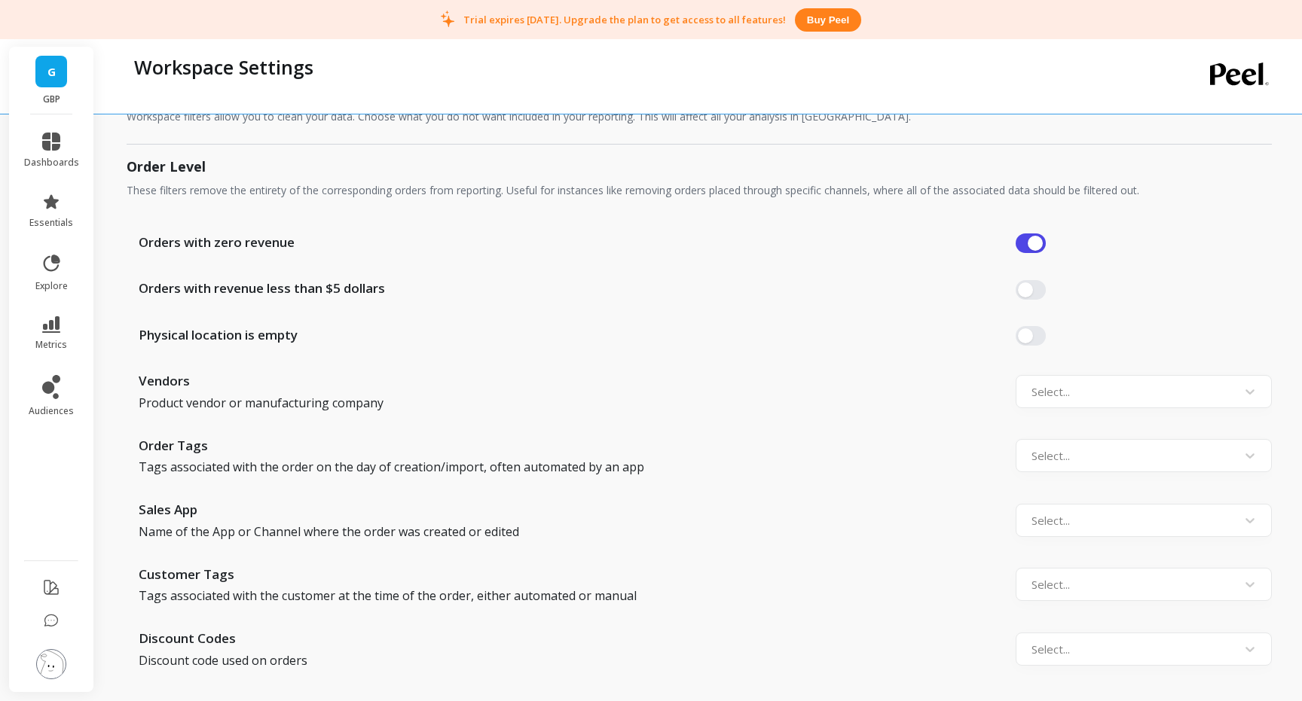
scroll to position [1028, 0]
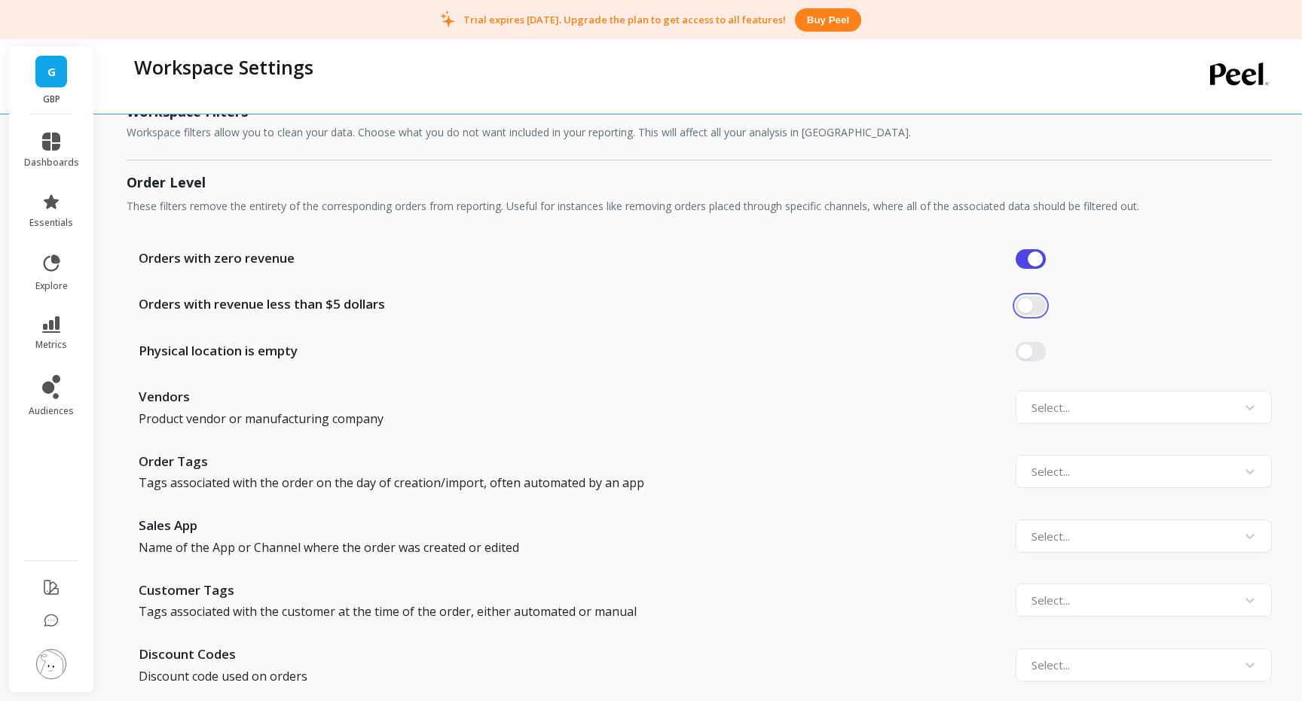
click at [1040, 304] on button "button" at bounding box center [1030, 306] width 30 height 20
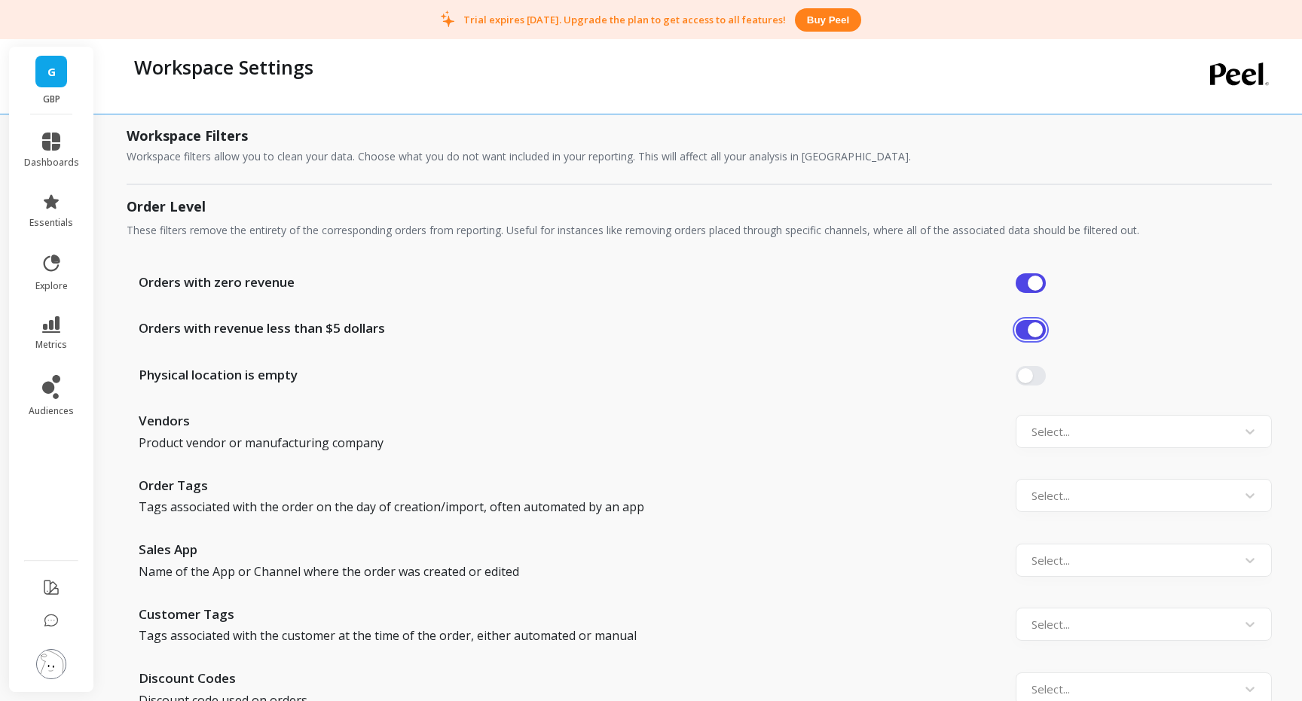
scroll to position [948, 0]
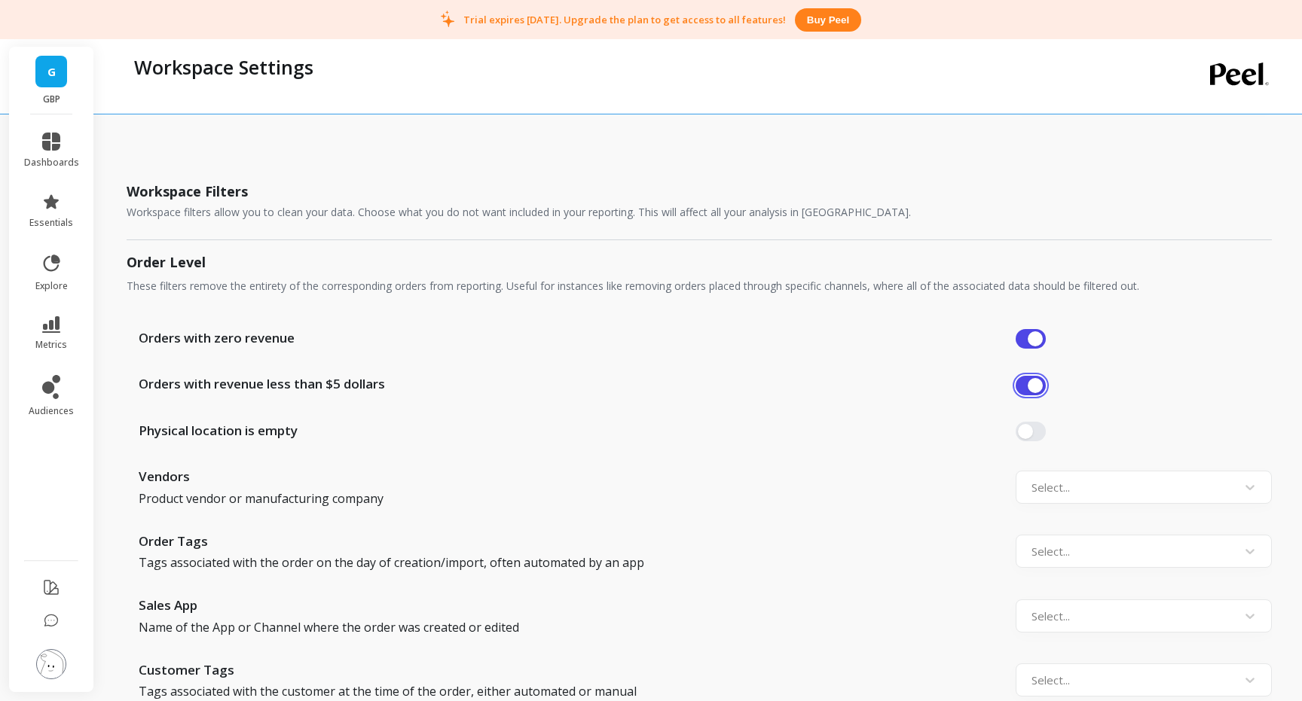
click at [1034, 383] on button "button" at bounding box center [1030, 386] width 30 height 20
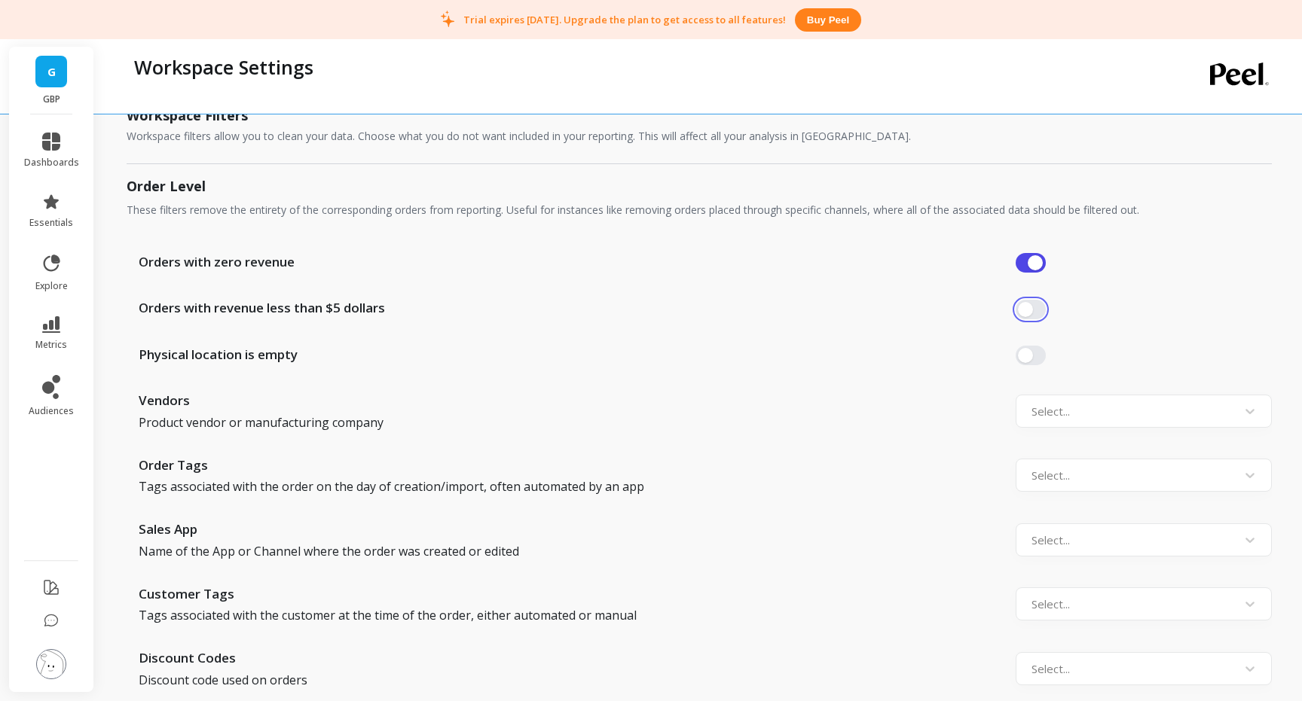
scroll to position [992, 0]
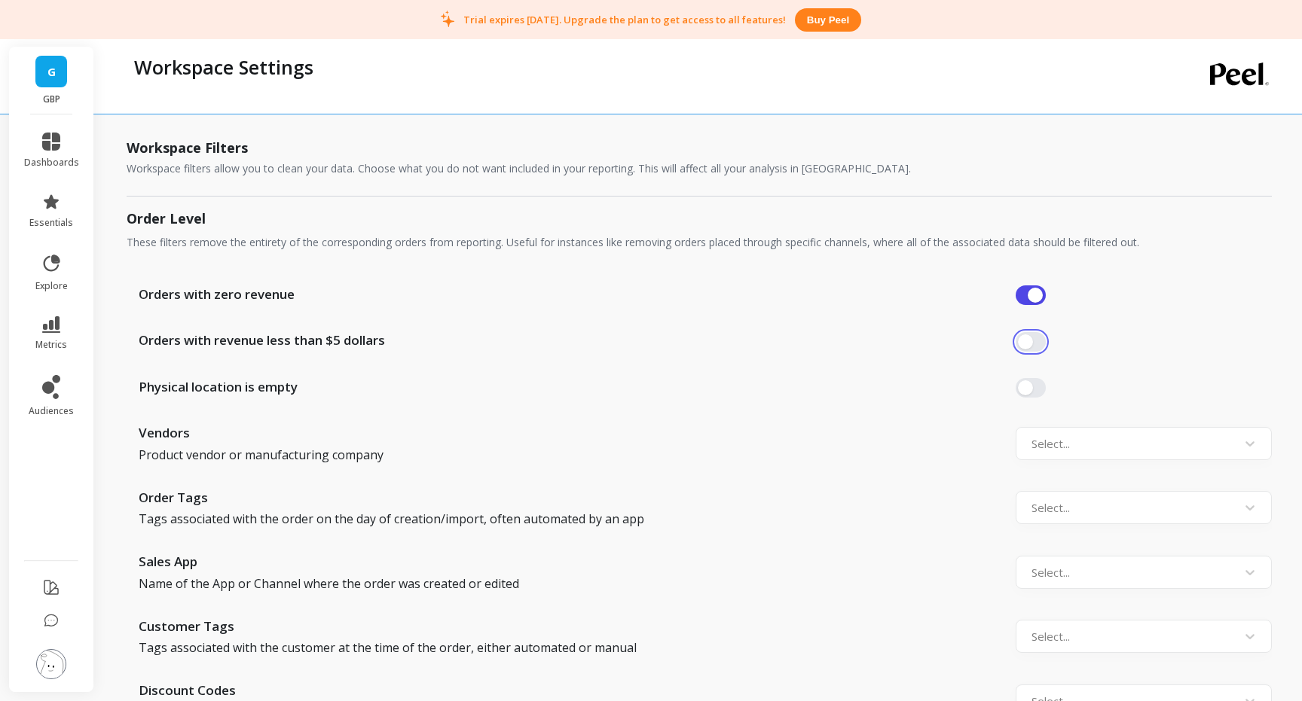
click at [1033, 340] on button "button" at bounding box center [1030, 342] width 30 height 20
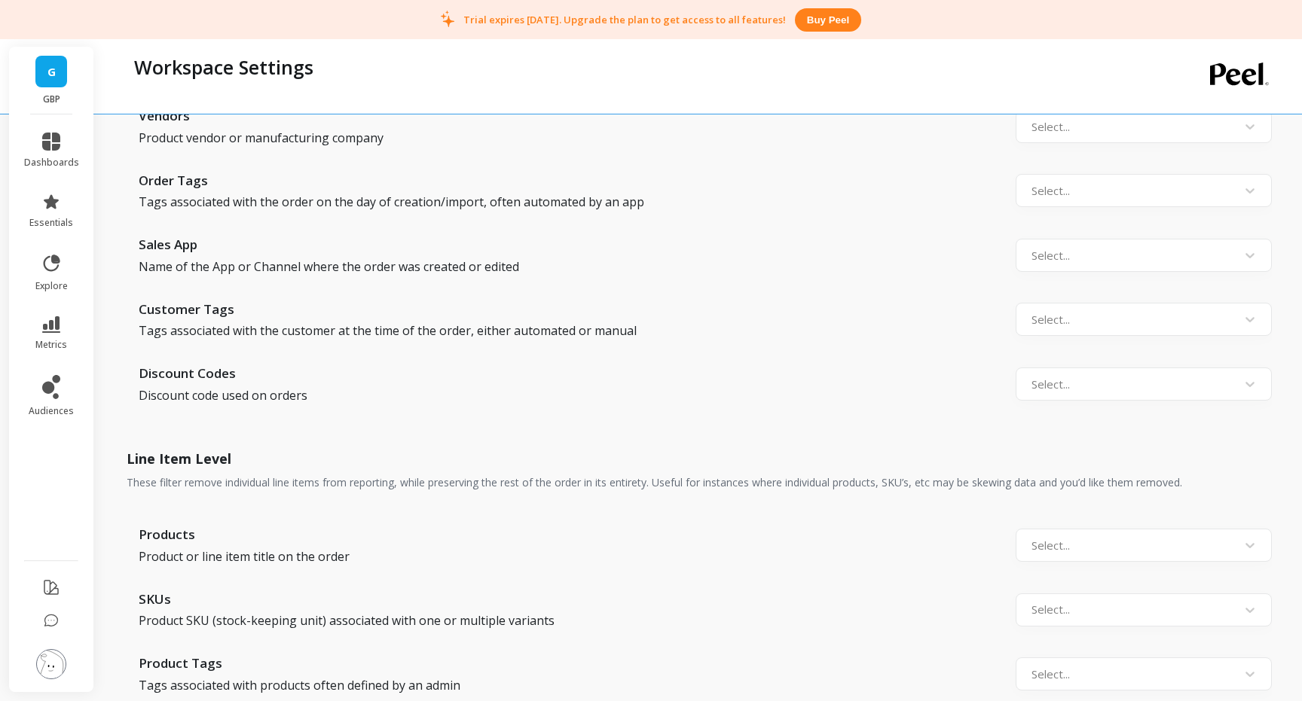
scroll to position [1544, 0]
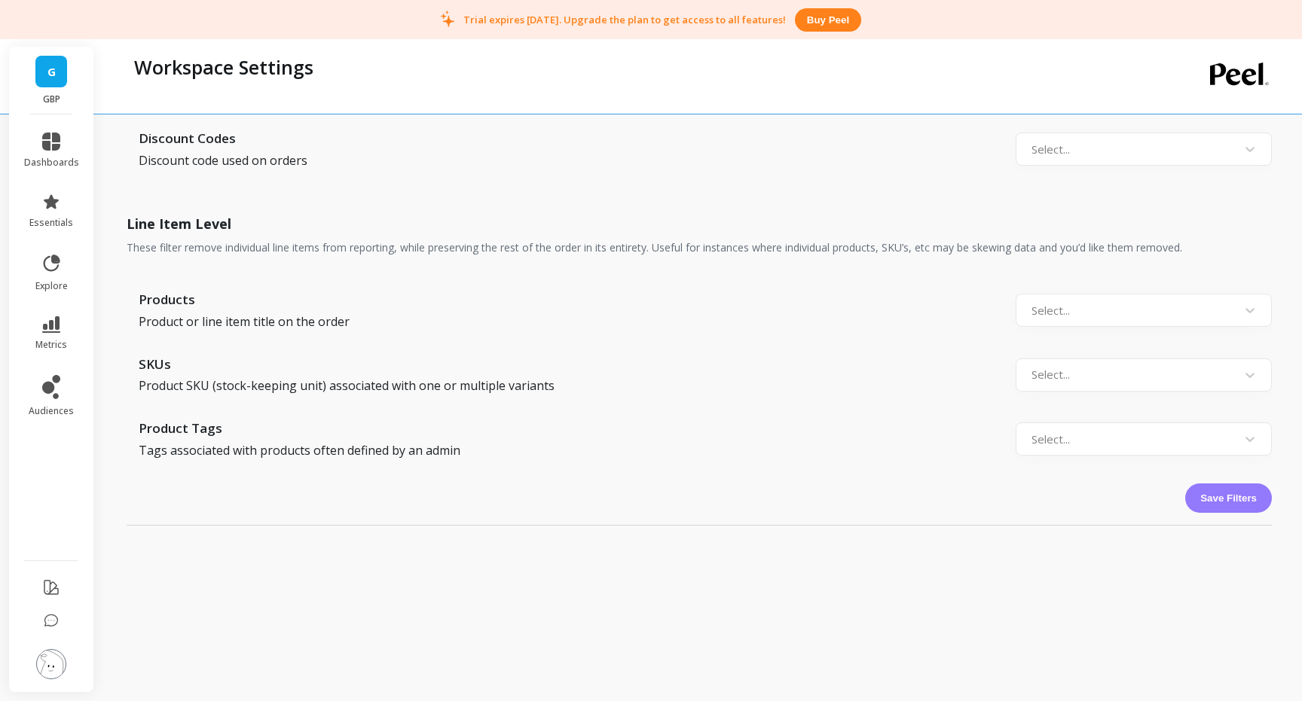
click at [1254, 494] on button "Save Filters" at bounding box center [1228, 498] width 87 height 29
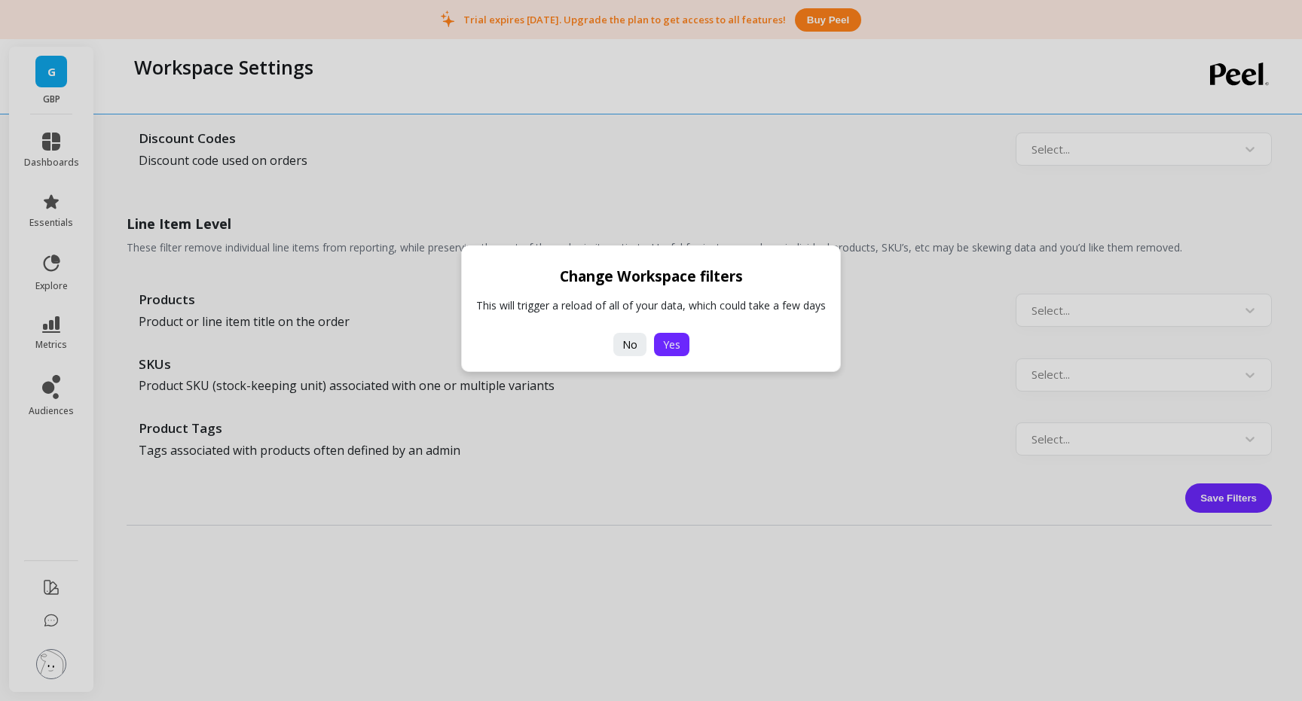
click at [680, 345] on button "Yes" at bounding box center [671, 344] width 35 height 23
